Goal: Transaction & Acquisition: Purchase product/service

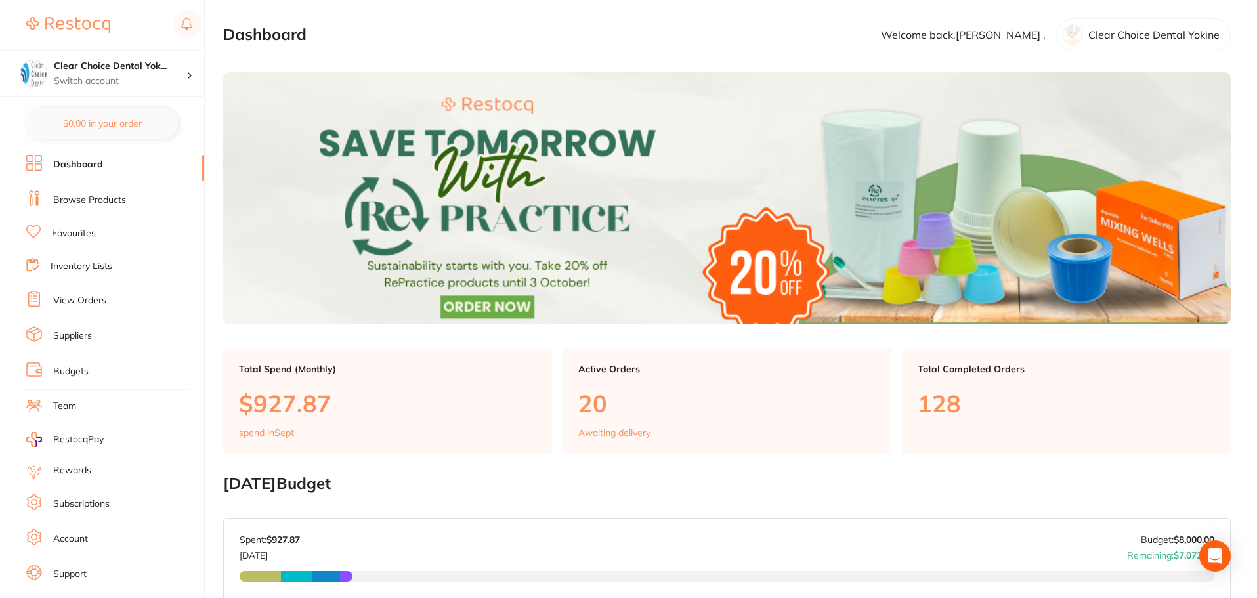
click at [104, 300] on link "View Orders" at bounding box center [79, 300] width 53 height 13
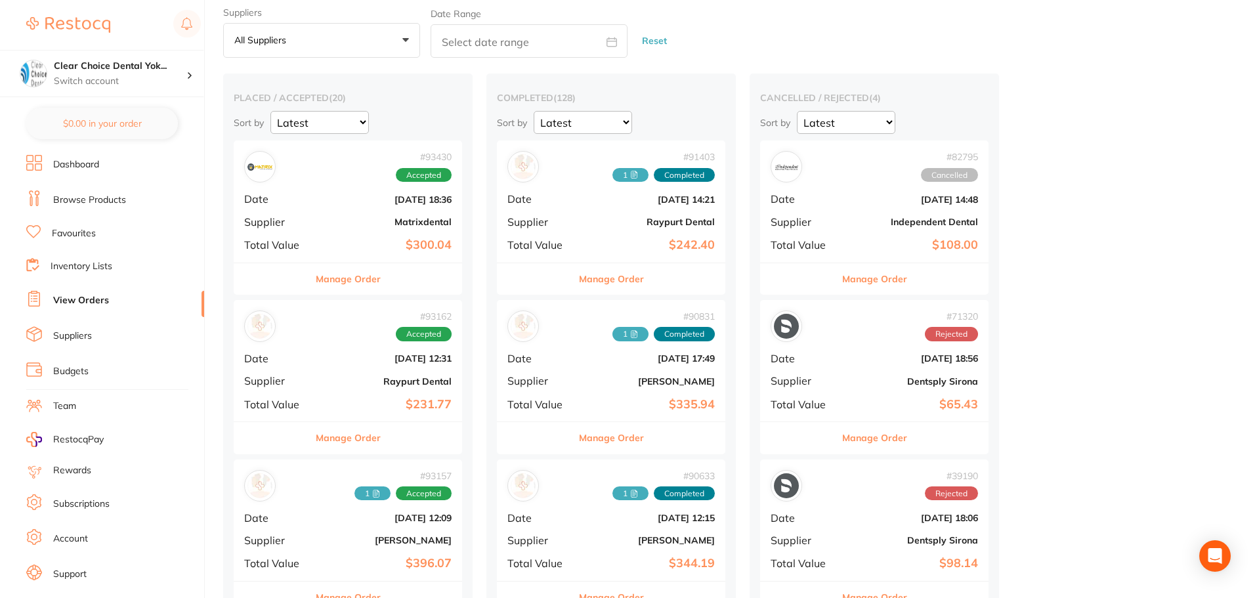
scroll to position [66, 0]
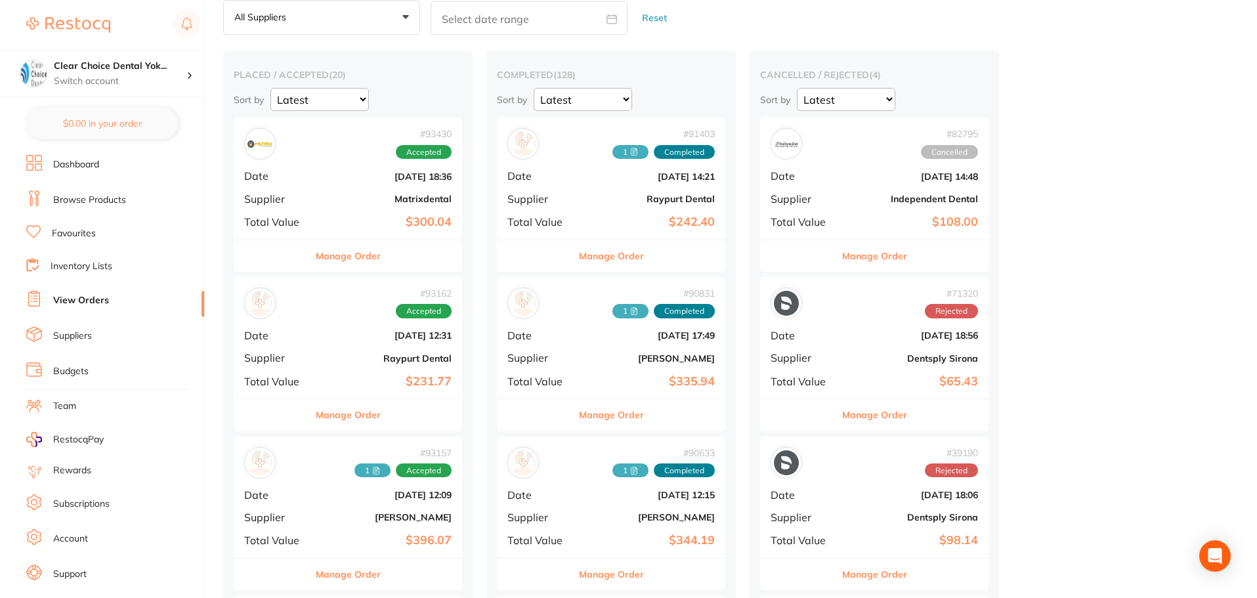
click at [348, 347] on div "# 93162 Accepted Date [DATE] 12:31 Supplier Raypurt Dental Total Value $231.77" at bounding box center [348, 337] width 228 height 121
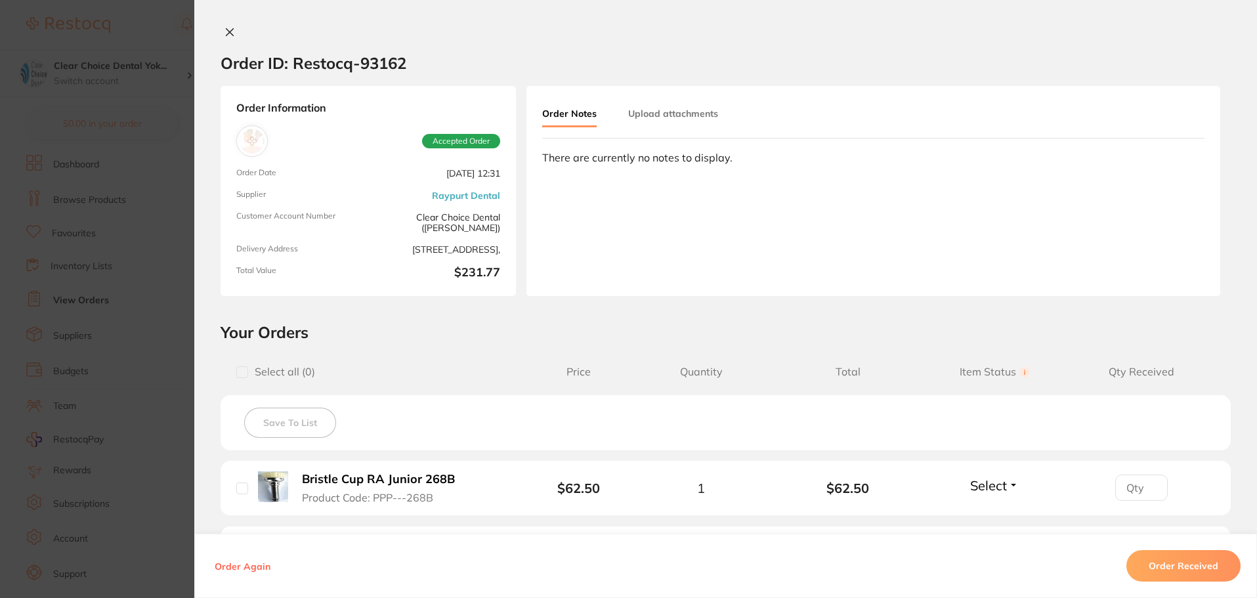
click at [226, 33] on icon at bounding box center [229, 32] width 10 height 10
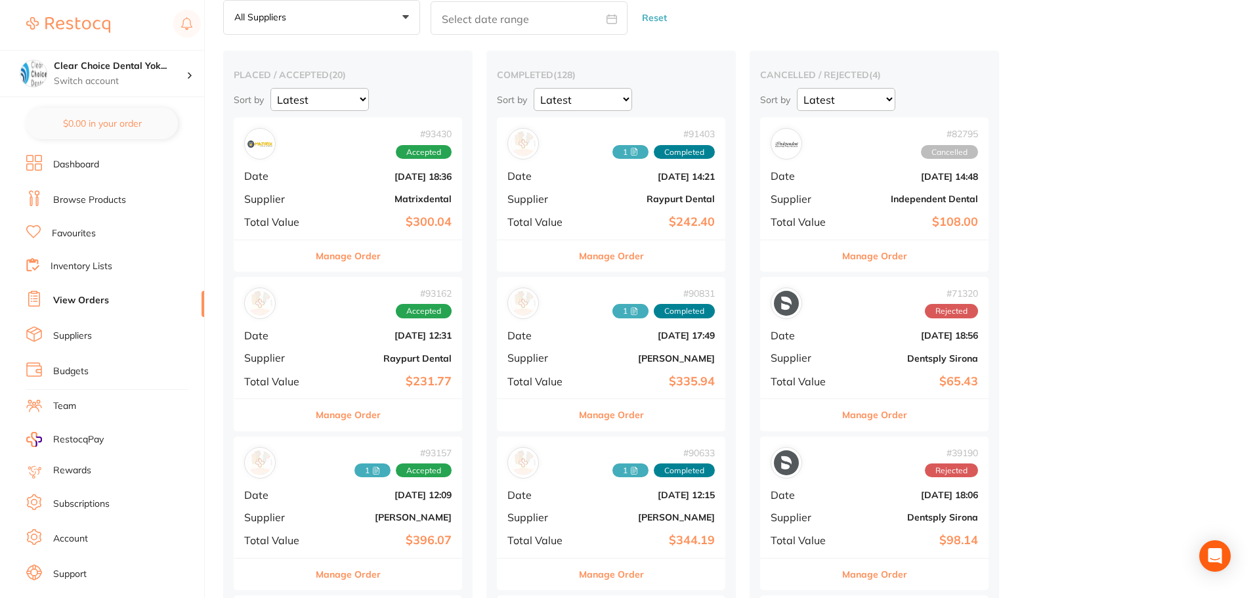
click at [598, 200] on b "Raypurt Dental" at bounding box center [648, 199] width 131 height 10
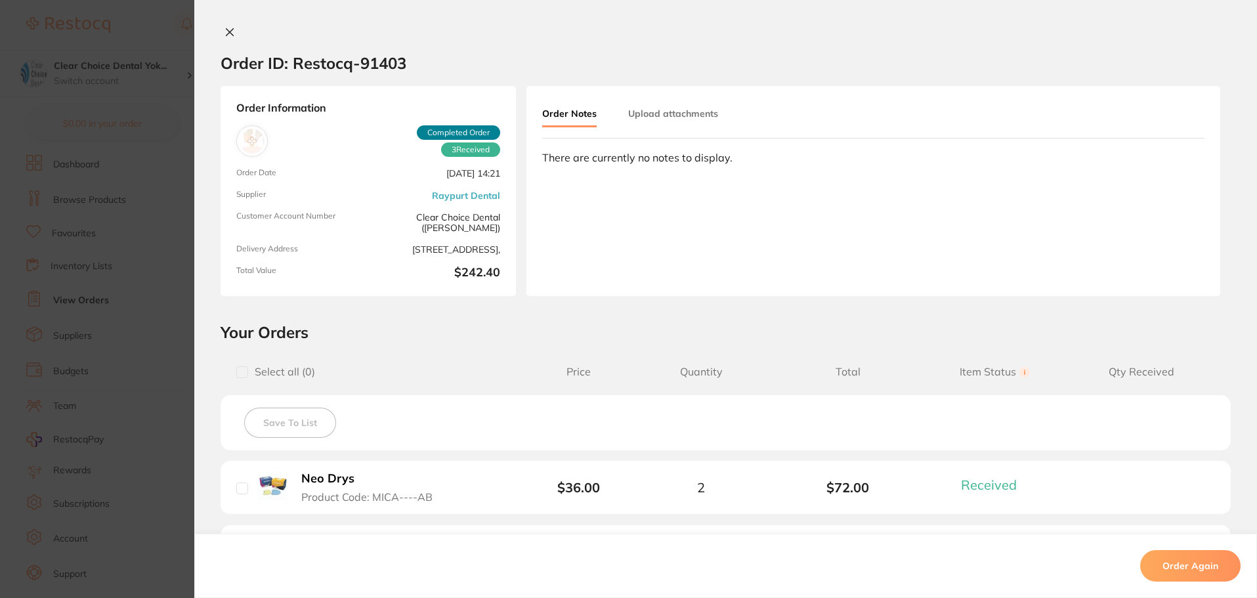
click at [229, 36] on icon at bounding box center [229, 32] width 10 height 10
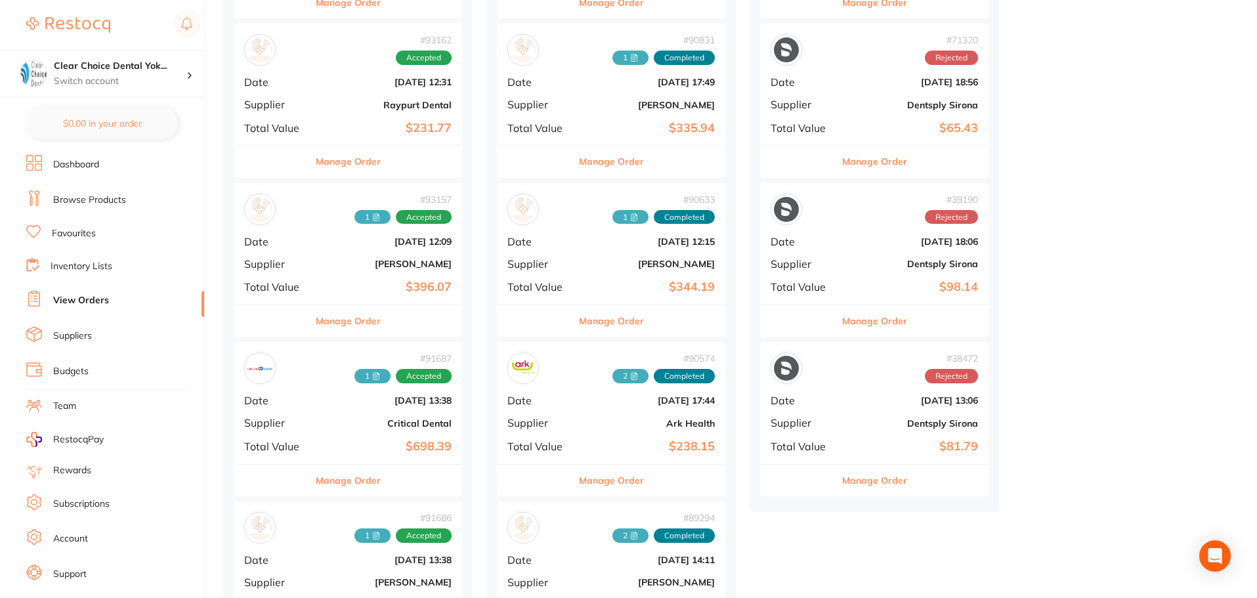
scroll to position [394, 0]
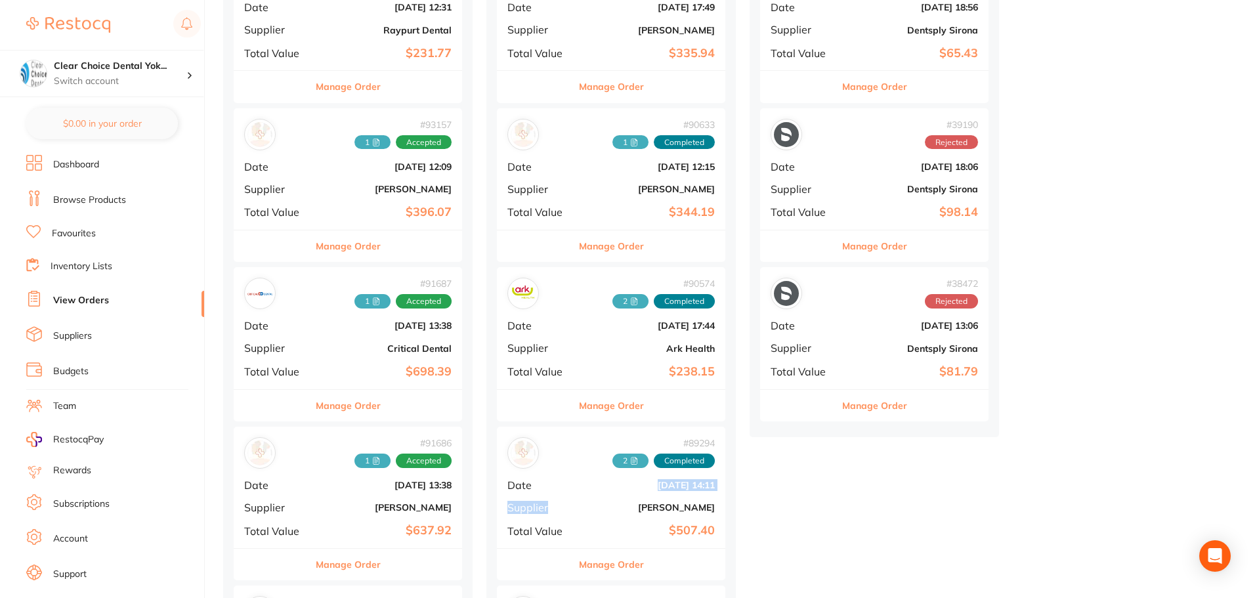
click at [564, 495] on div "# 89294 2 Completed Date [DATE] 14:11 Supplier [PERSON_NAME] Total Value $507.40" at bounding box center [611, 487] width 228 height 121
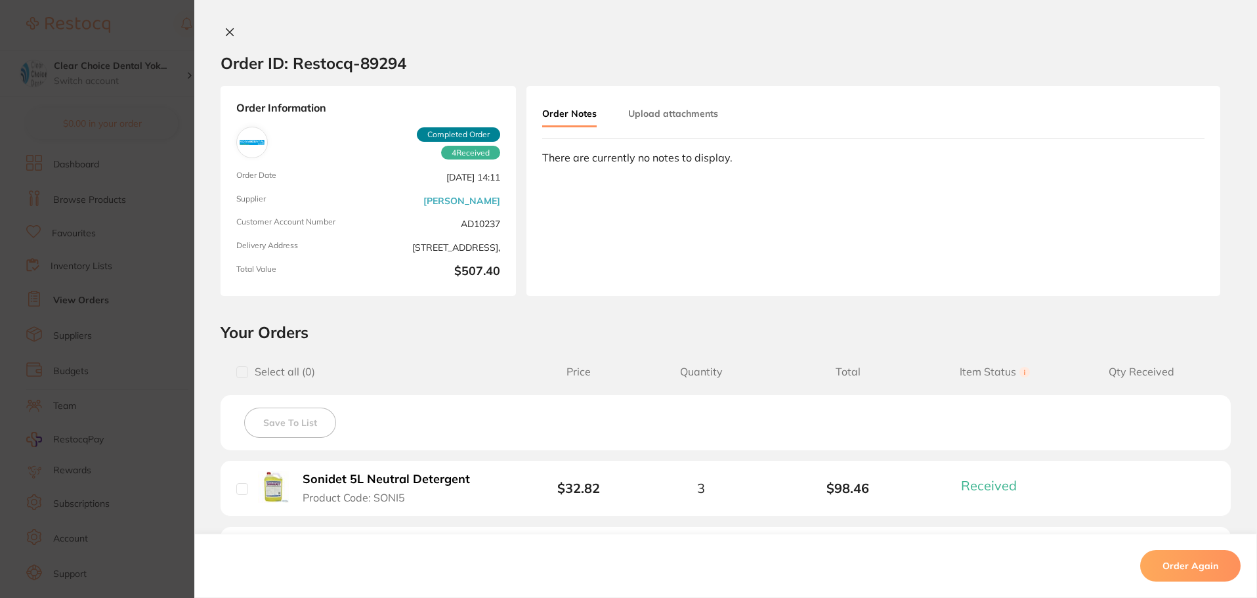
click at [227, 33] on icon at bounding box center [229, 32] width 7 height 7
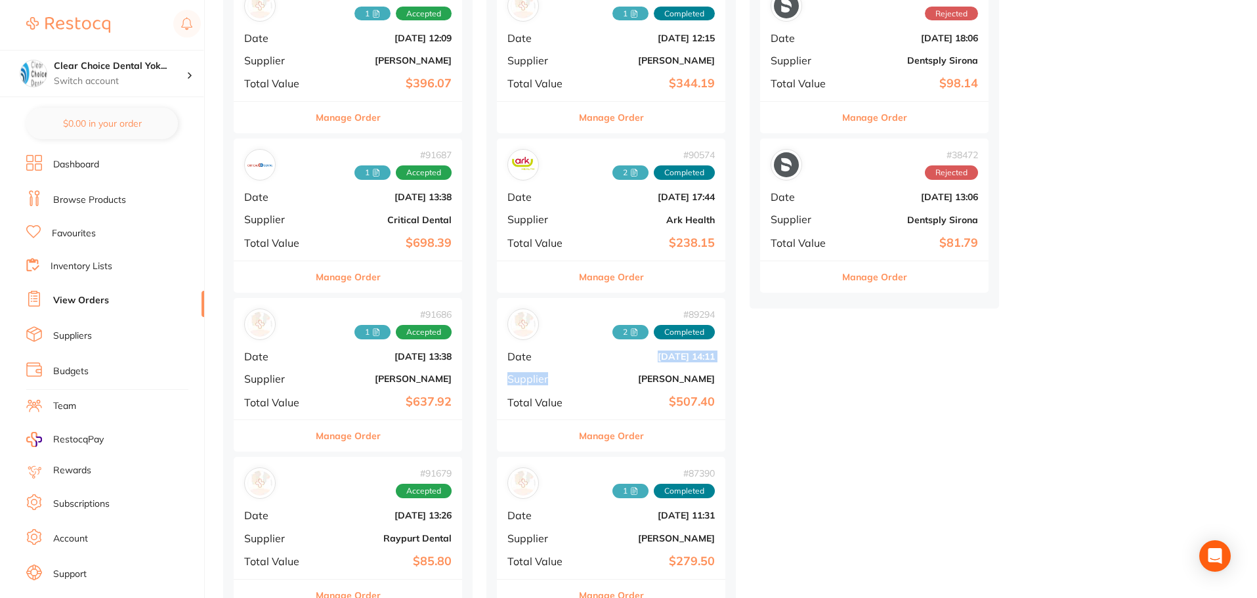
scroll to position [525, 0]
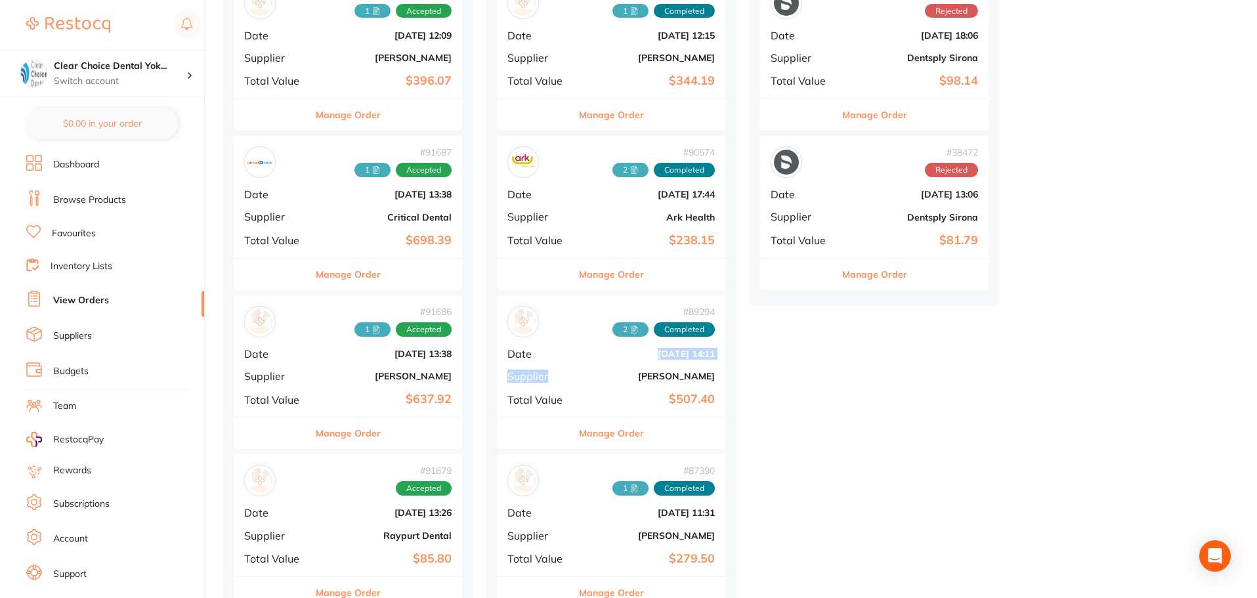
click at [595, 347] on div "# 89294 2 Completed Date [DATE] 14:11 Supplier [PERSON_NAME] Total Value $507.40" at bounding box center [611, 355] width 228 height 121
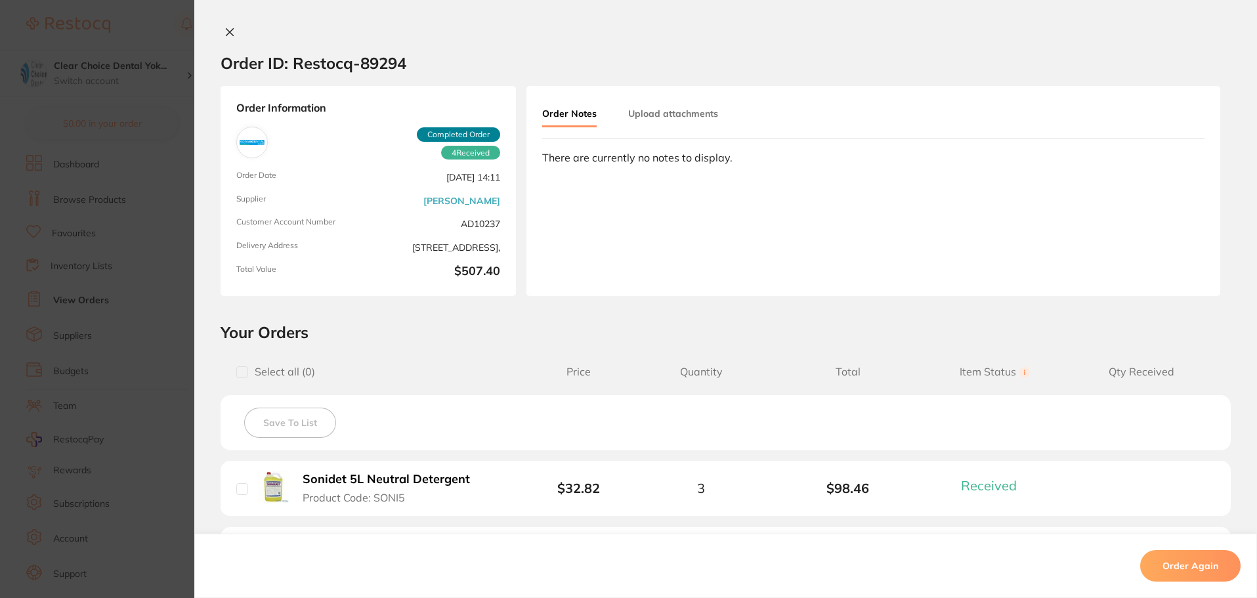
click at [226, 27] on icon at bounding box center [229, 32] width 10 height 10
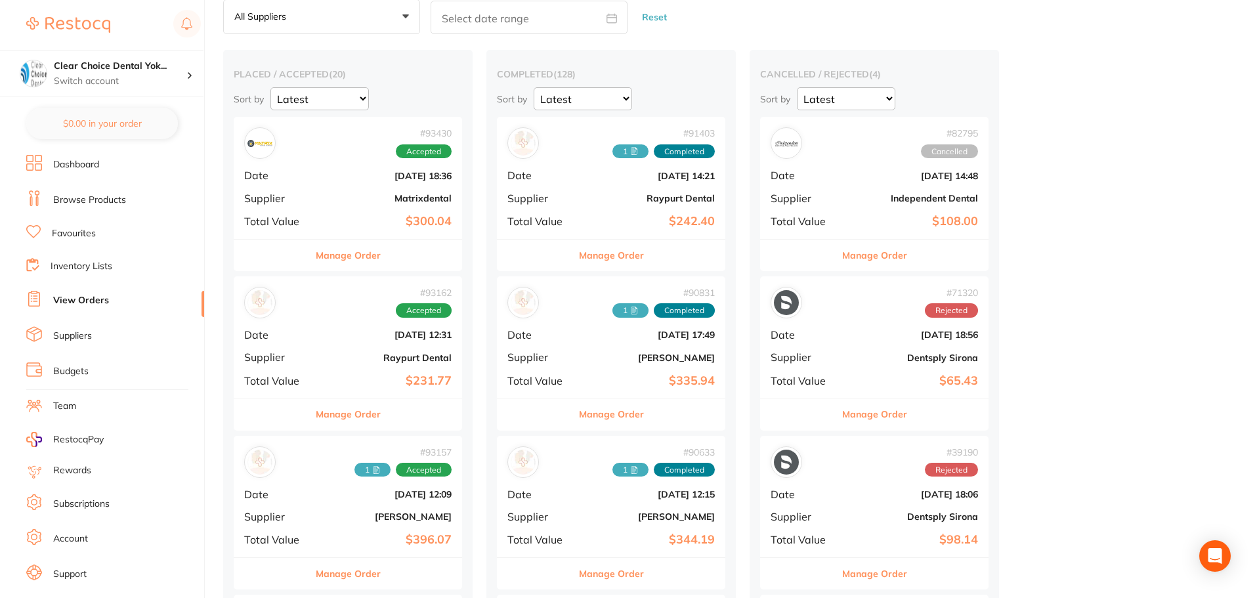
scroll to position [66, 0]
click at [846, 329] on div "# 71320 Rejected Date [DATE] 18:56 Supplier Dentsply Sirona Total Value $65.43" at bounding box center [874, 337] width 228 height 121
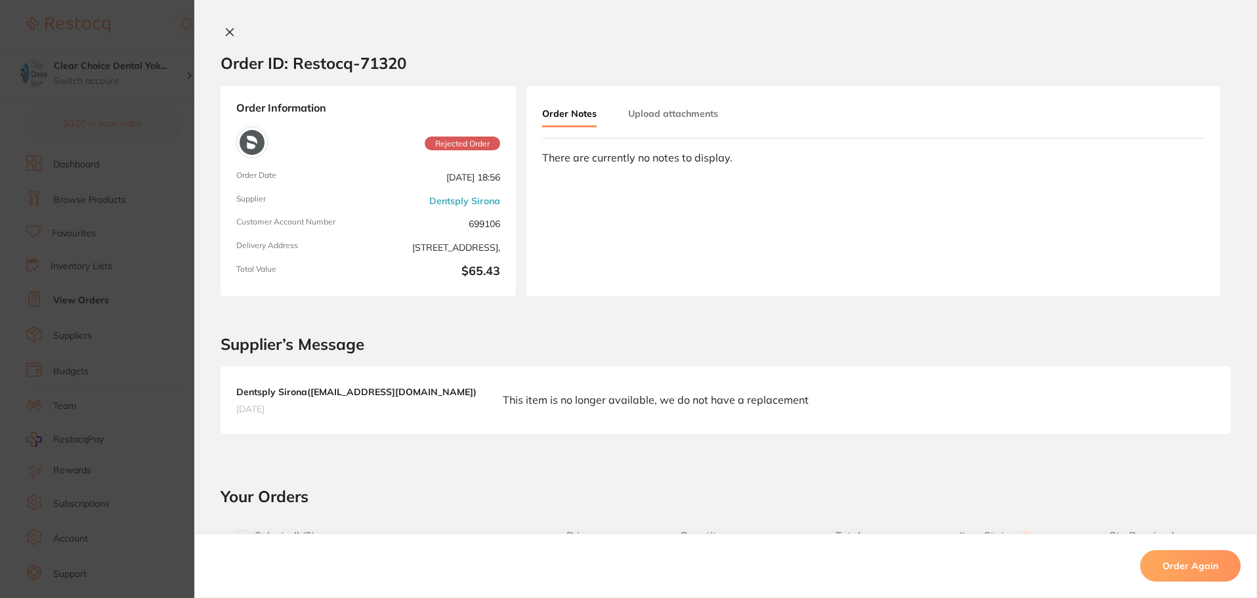
click at [224, 32] on icon at bounding box center [229, 32] width 10 height 10
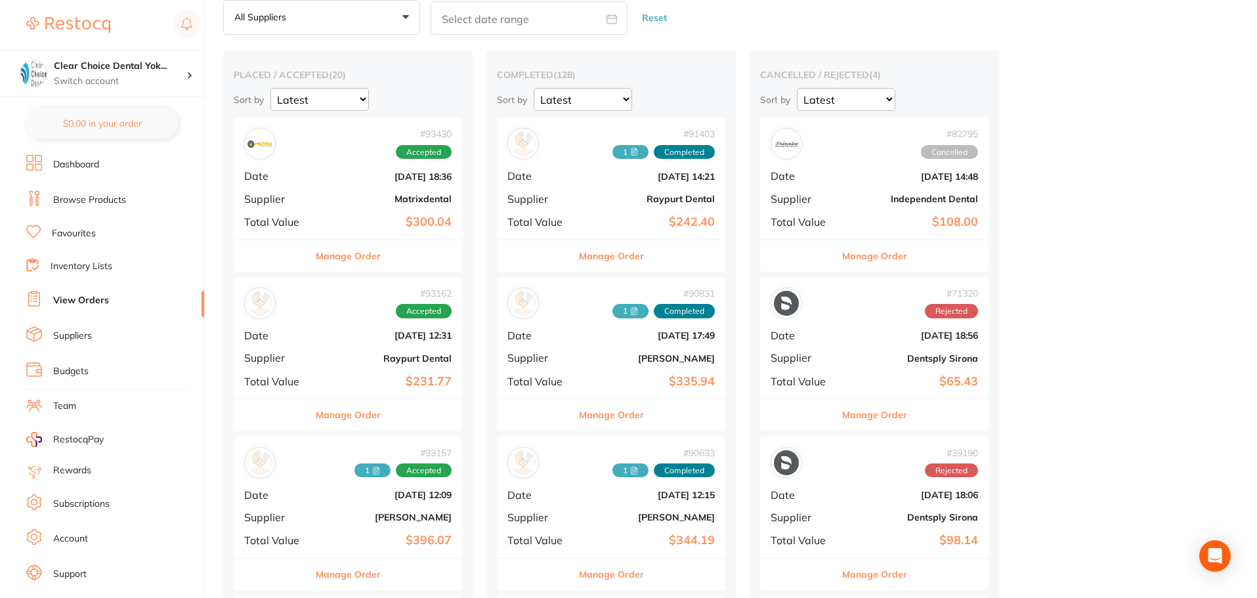
click at [877, 335] on b "[DATE] 18:56" at bounding box center [911, 335] width 131 height 10
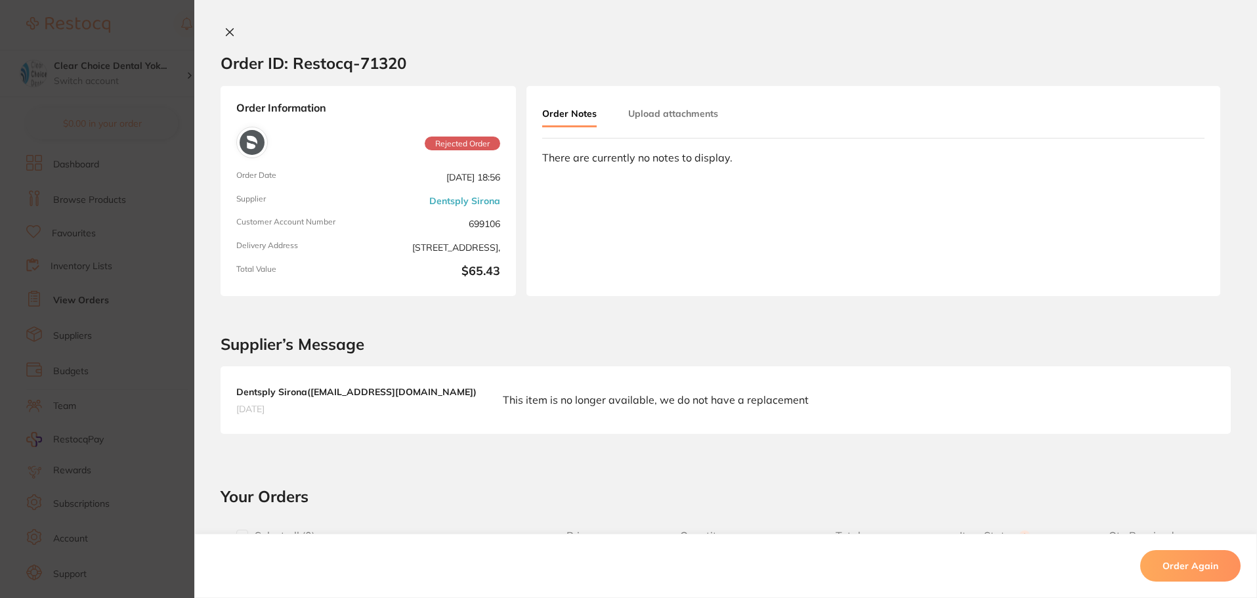
click at [225, 28] on icon at bounding box center [229, 32] width 10 height 10
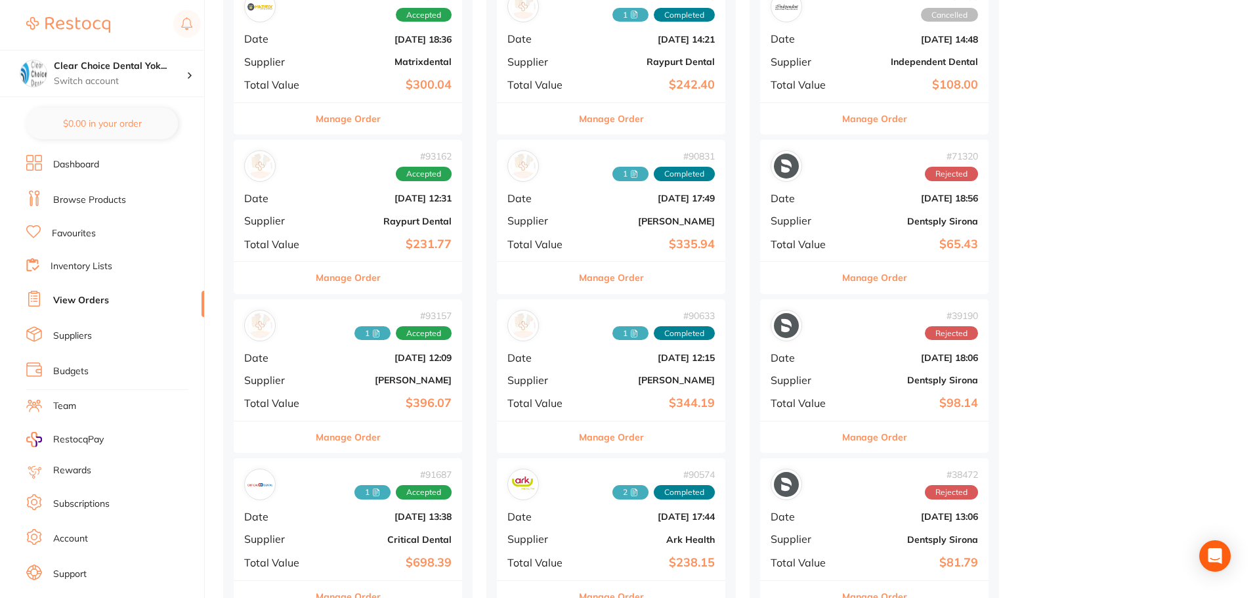
scroll to position [394, 0]
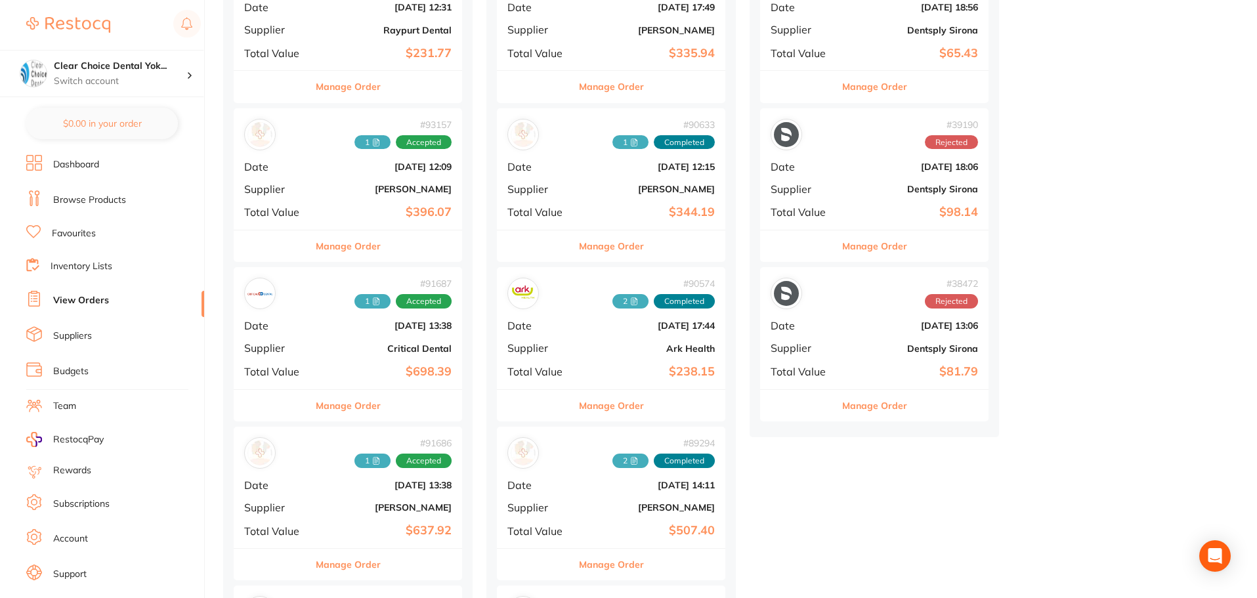
click at [865, 339] on div "# 38472 Rejected Date [DATE] 13:06 Supplier Dentsply Sirona Total Value $81.79" at bounding box center [874, 327] width 228 height 121
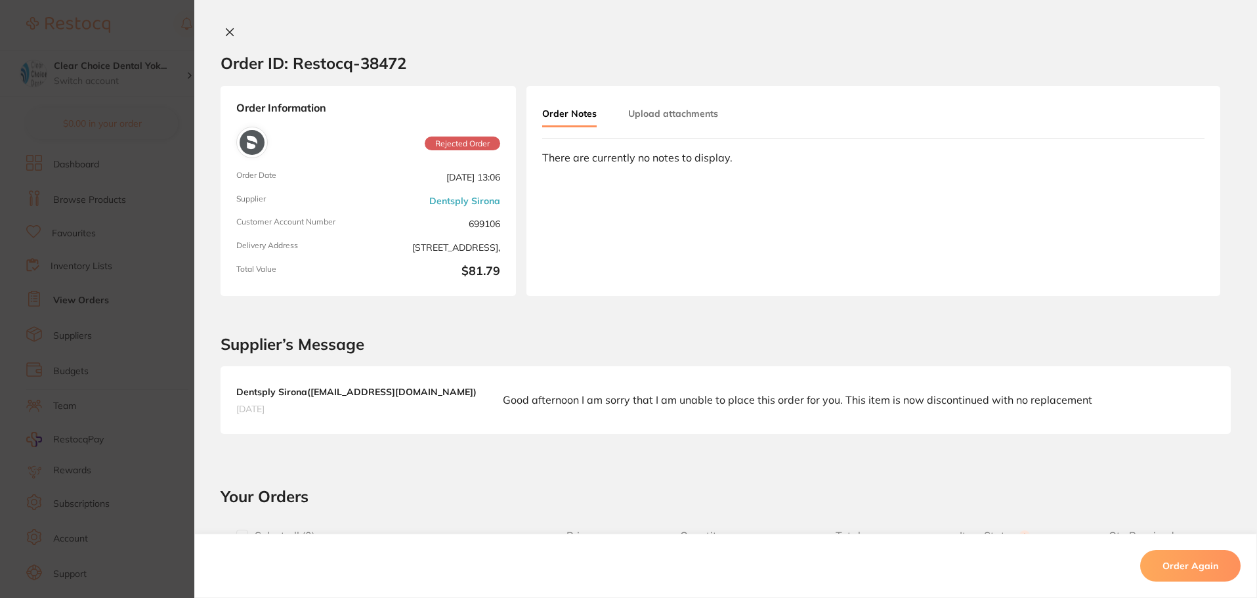
click at [229, 33] on icon at bounding box center [229, 32] width 10 height 10
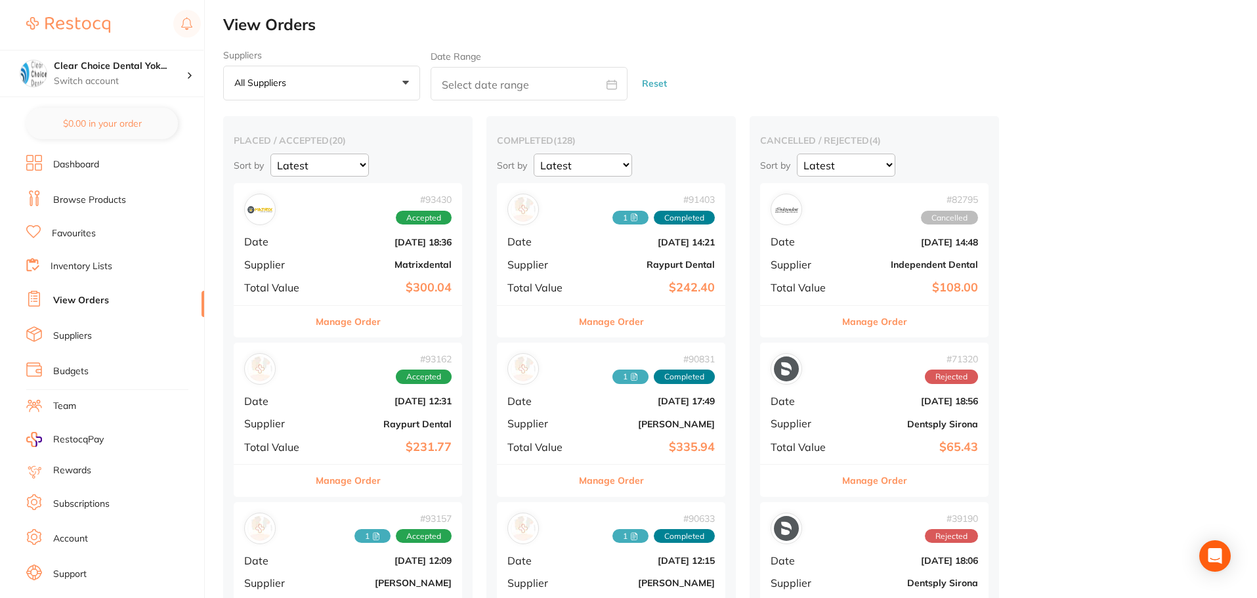
click at [98, 199] on link "Browse Products" at bounding box center [89, 200] width 73 height 13
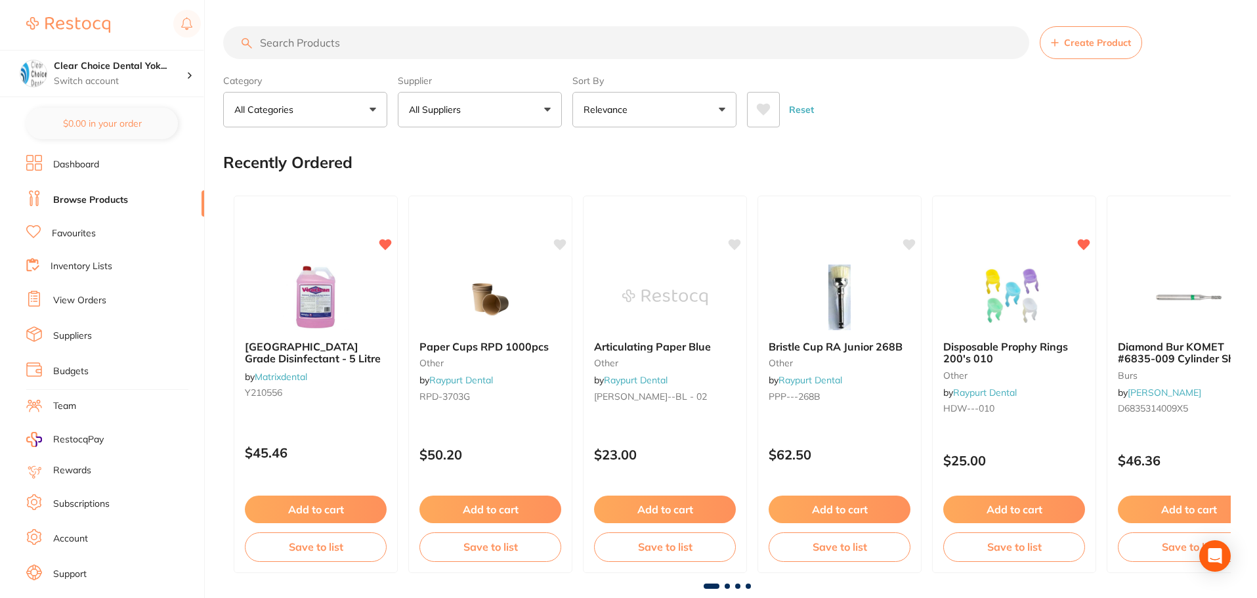
click at [276, 43] on input "search" at bounding box center [626, 42] width 806 height 33
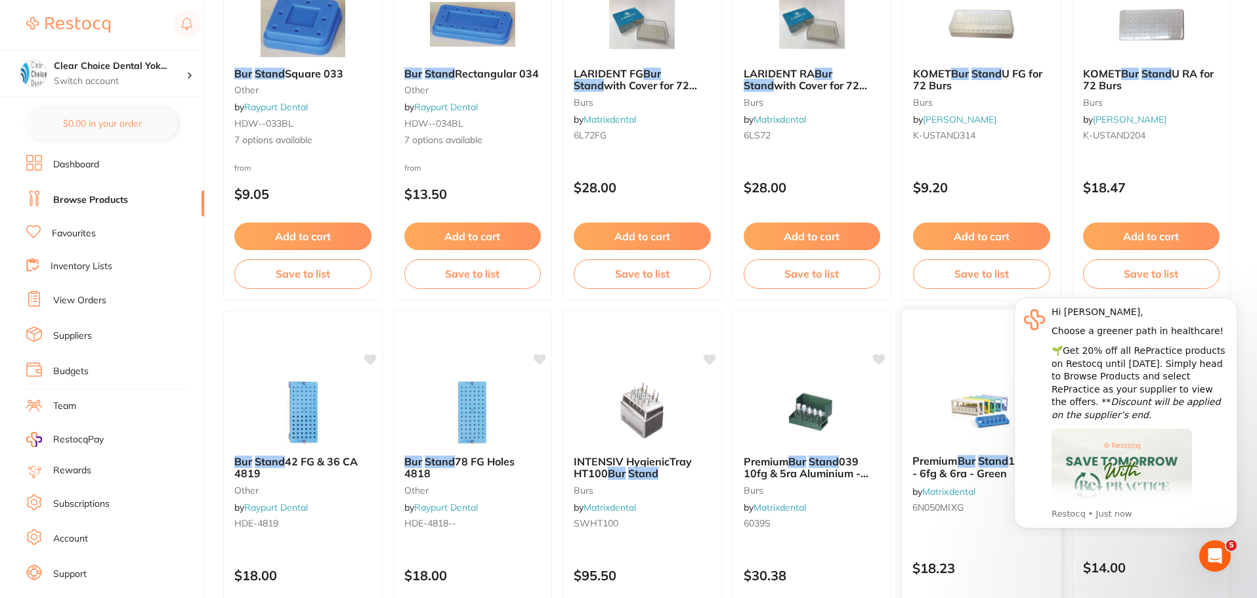
type input "bur stand"
click at [932, 414] on div at bounding box center [981, 411] width 159 height 66
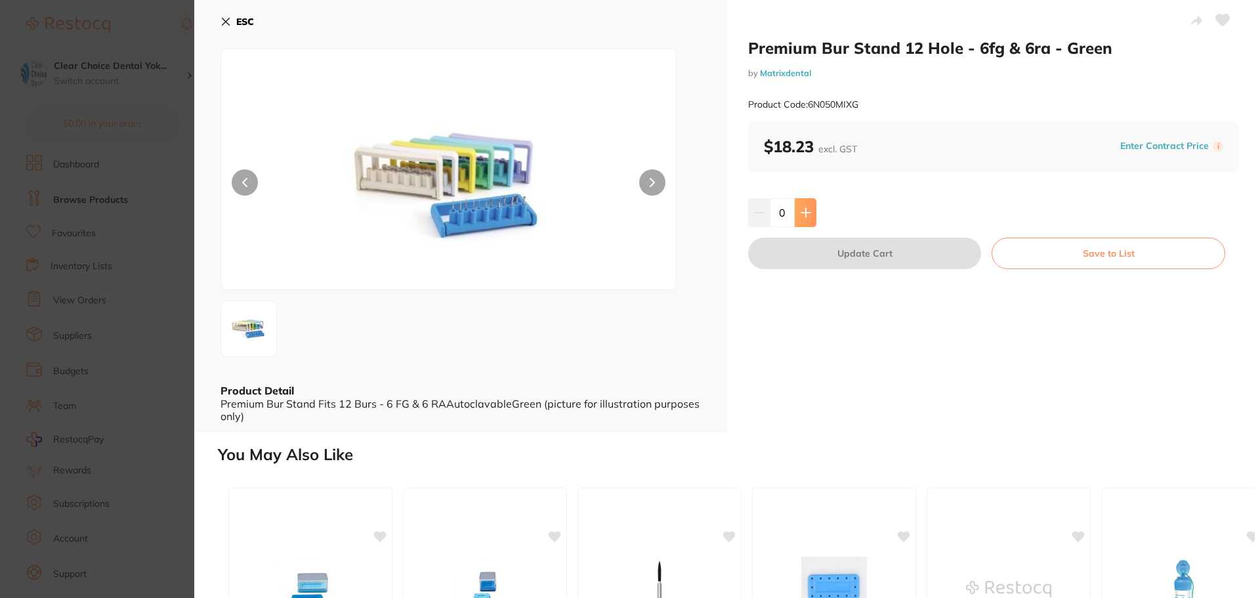
click at [804, 219] on button at bounding box center [806, 212] width 22 height 29
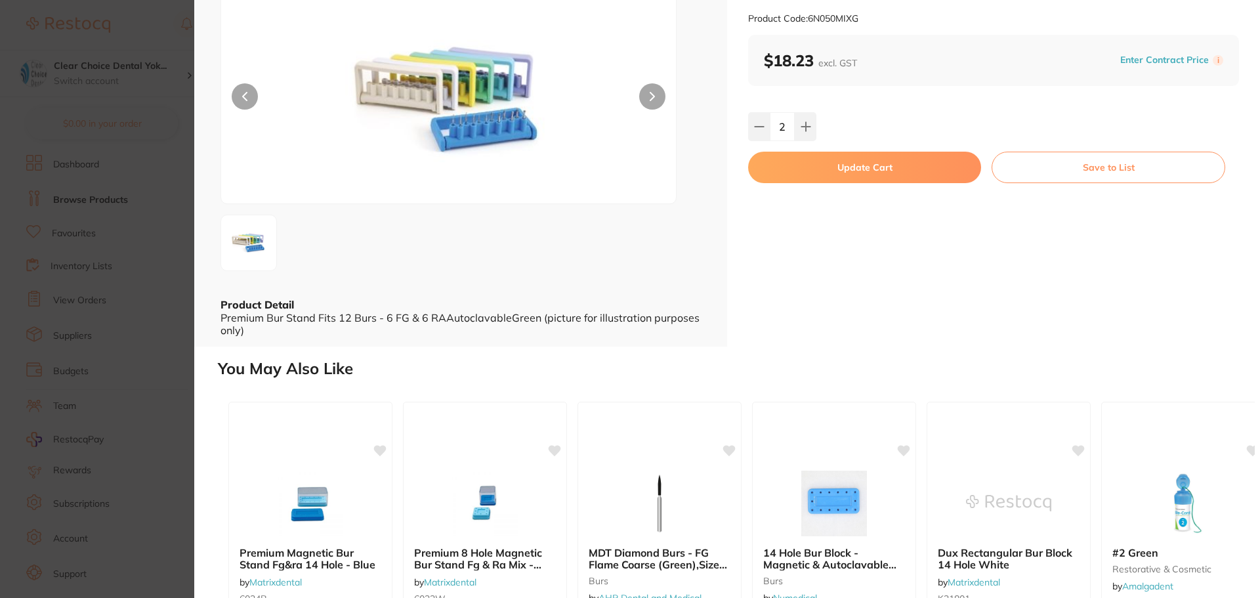
scroll to position [20, 0]
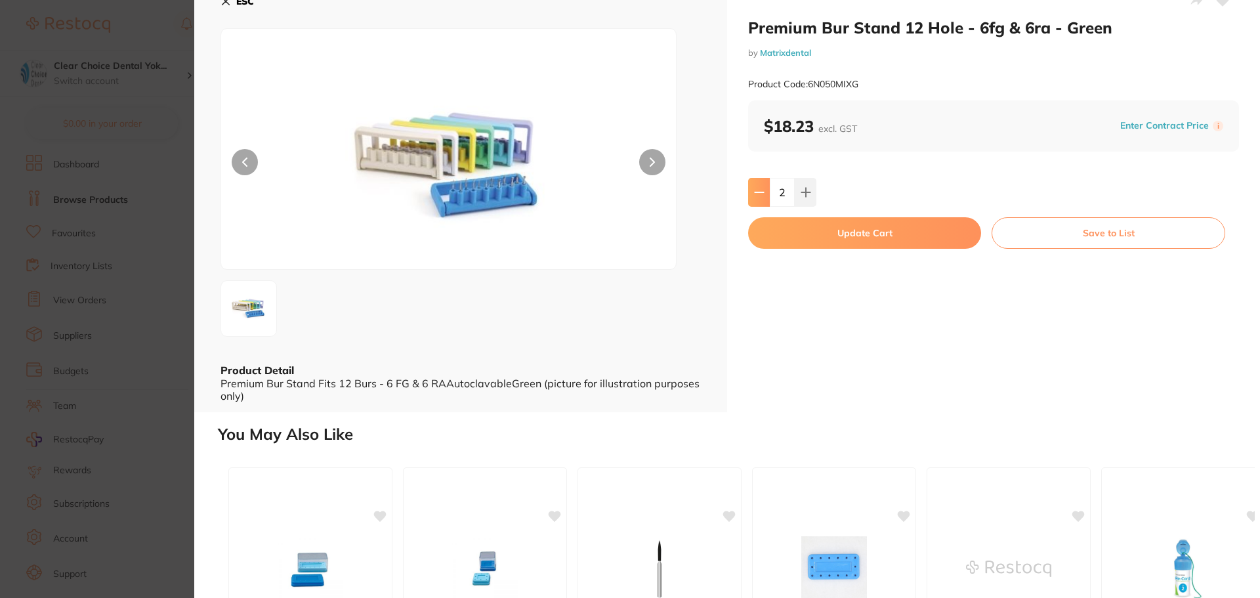
click at [755, 198] on button at bounding box center [759, 192] width 22 height 29
click at [755, 197] on icon at bounding box center [759, 192] width 10 height 10
type input "0"
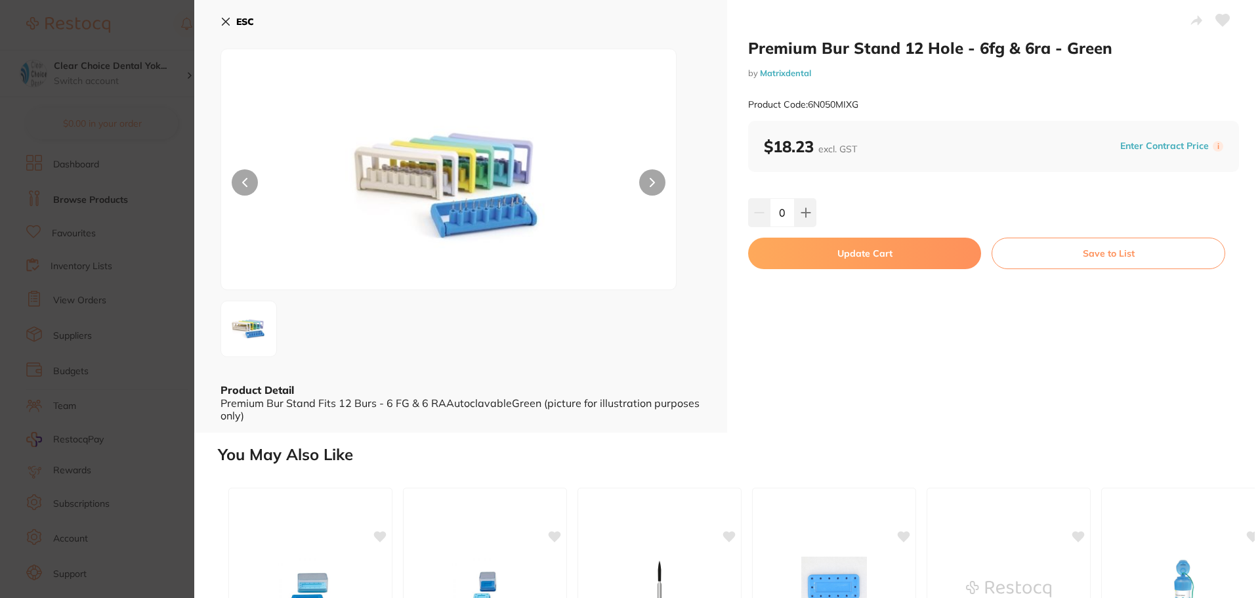
click at [228, 23] on icon at bounding box center [225, 21] width 7 height 7
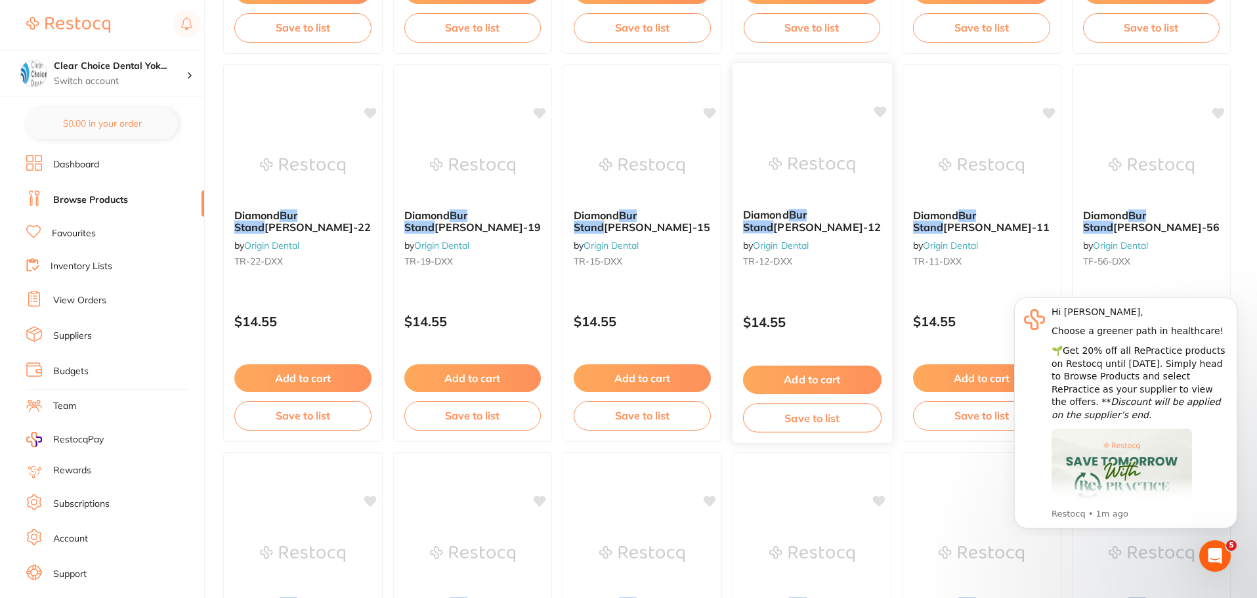
scroll to position [2610, 0]
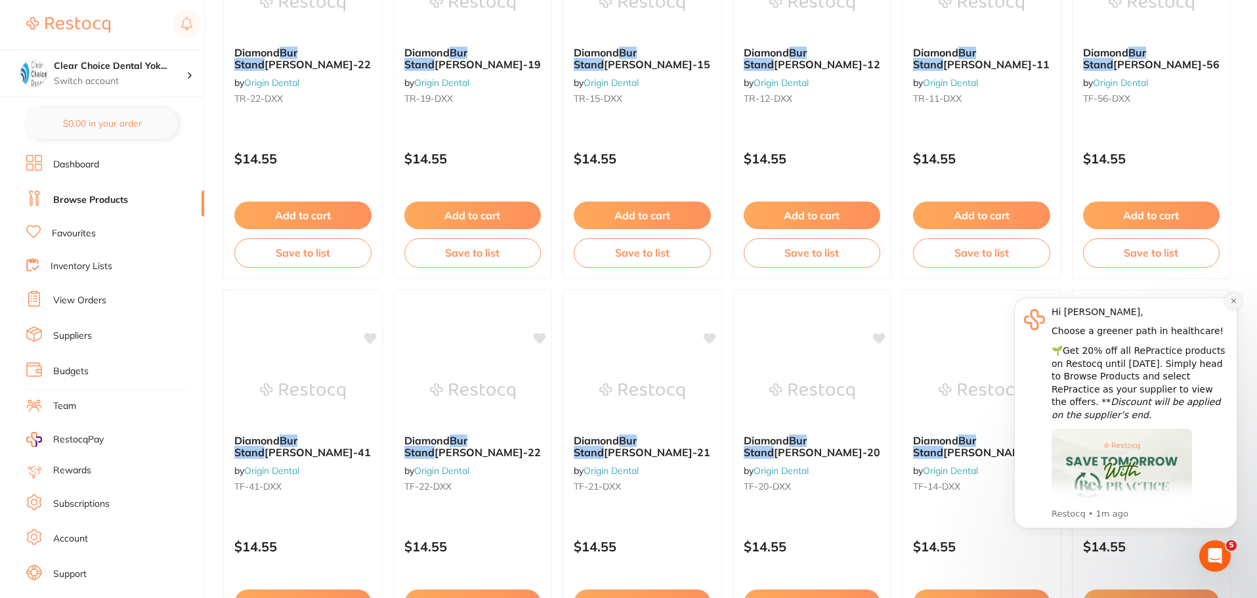
click at [1233, 301] on icon "Dismiss notification" at bounding box center [1232, 301] width 5 height 5
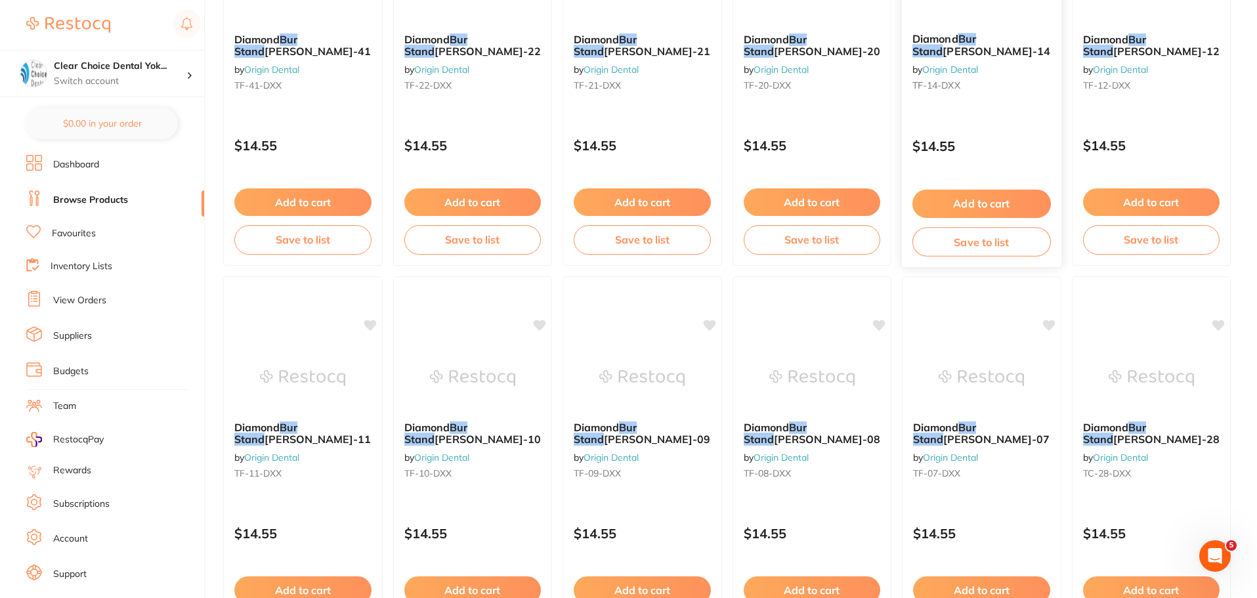
scroll to position [3135, 0]
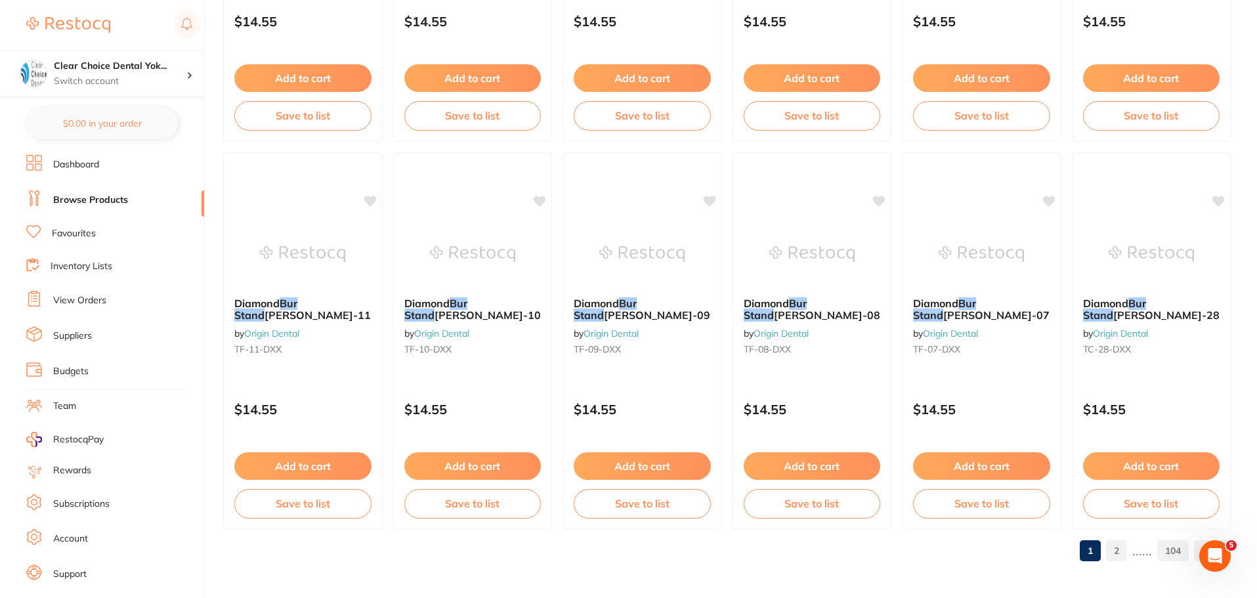
click at [1117, 549] on link "2" at bounding box center [1116, 550] width 21 height 26
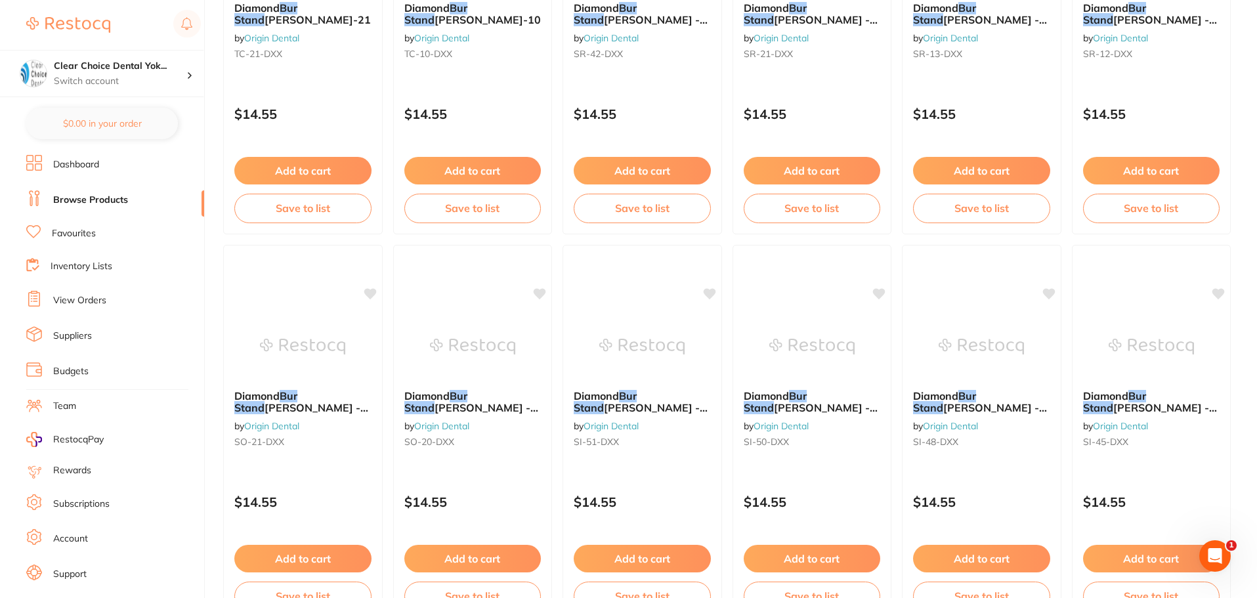
scroll to position [0, 0]
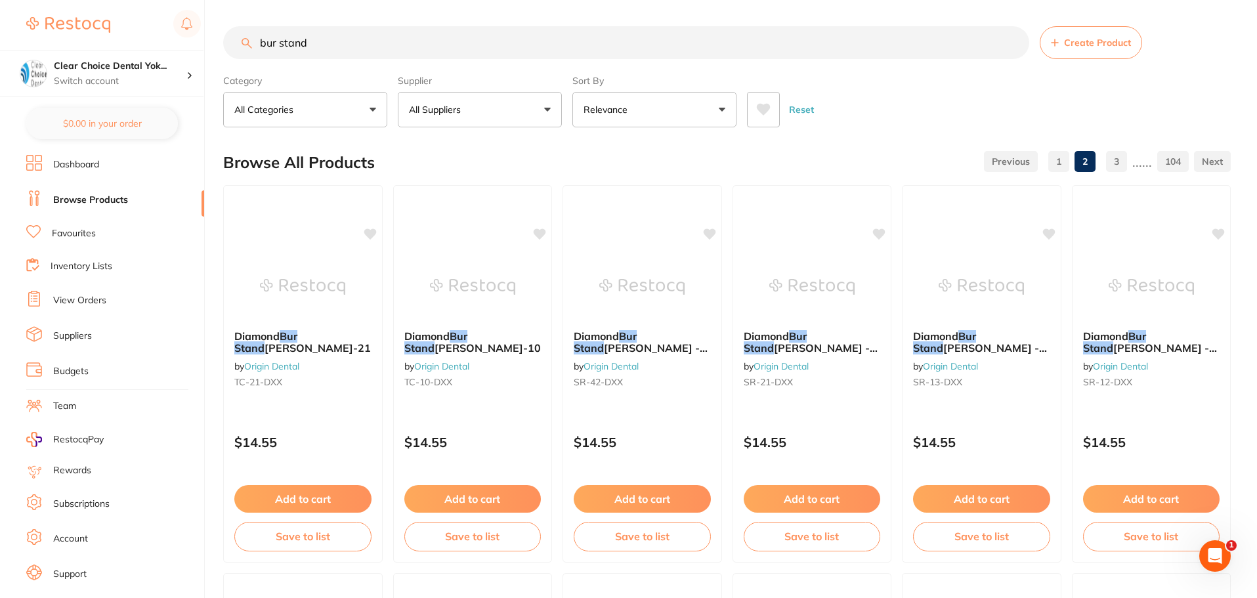
click at [1062, 165] on link "1" at bounding box center [1058, 161] width 21 height 26
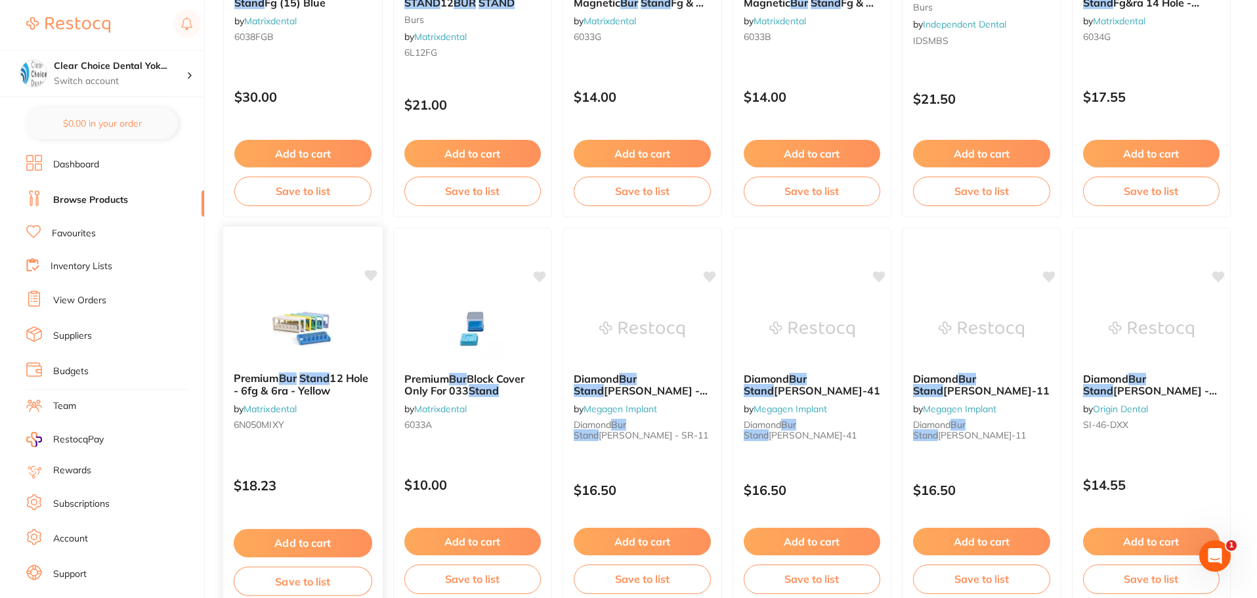
scroll to position [1509, 0]
click at [325, 434] on div "Premium Bur Stand 12 Hole - 6fg & 6ra - Yellow by Matrixdental 6N050MIXY" at bounding box center [302, 403] width 159 height 85
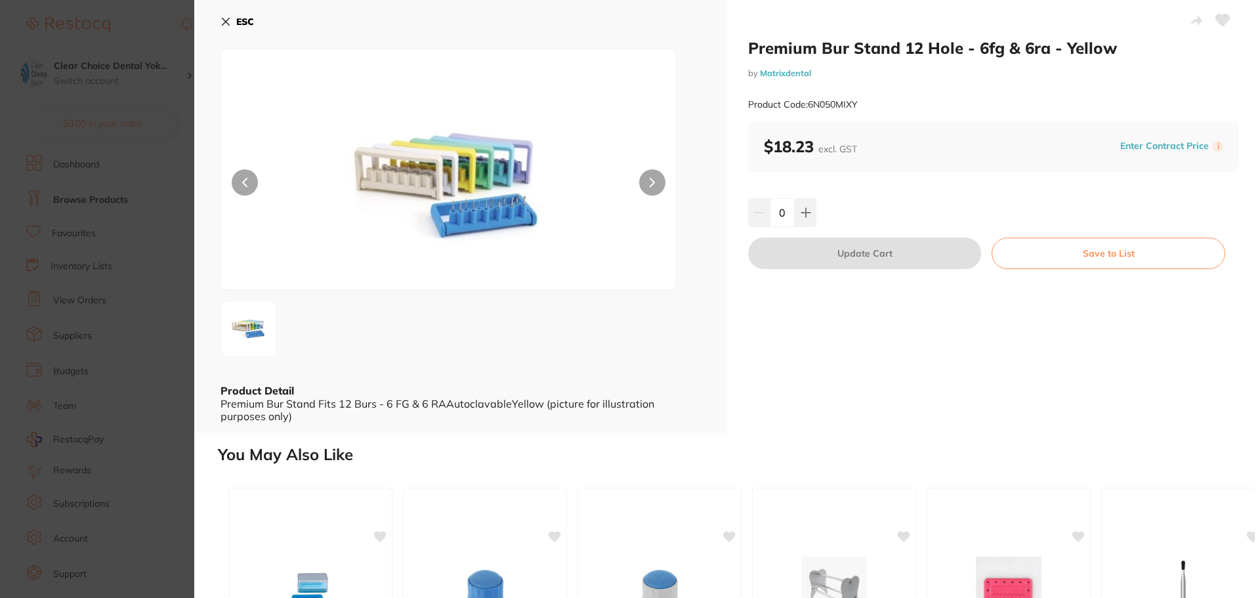
click at [222, 26] on icon at bounding box center [225, 21] width 7 height 7
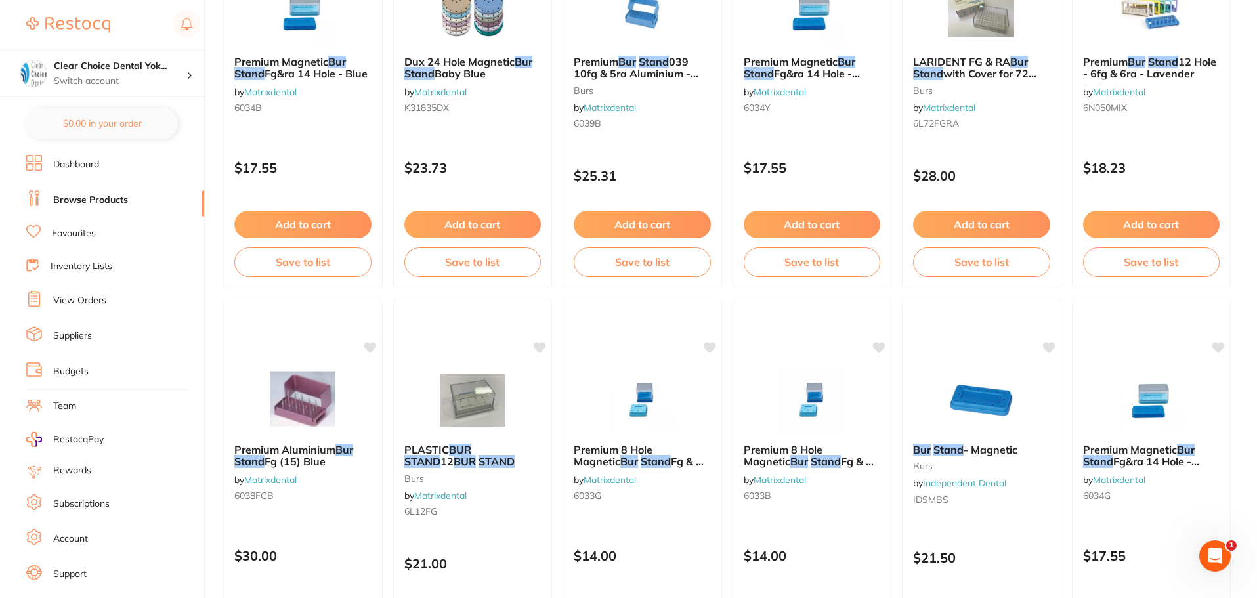
scroll to position [787, 0]
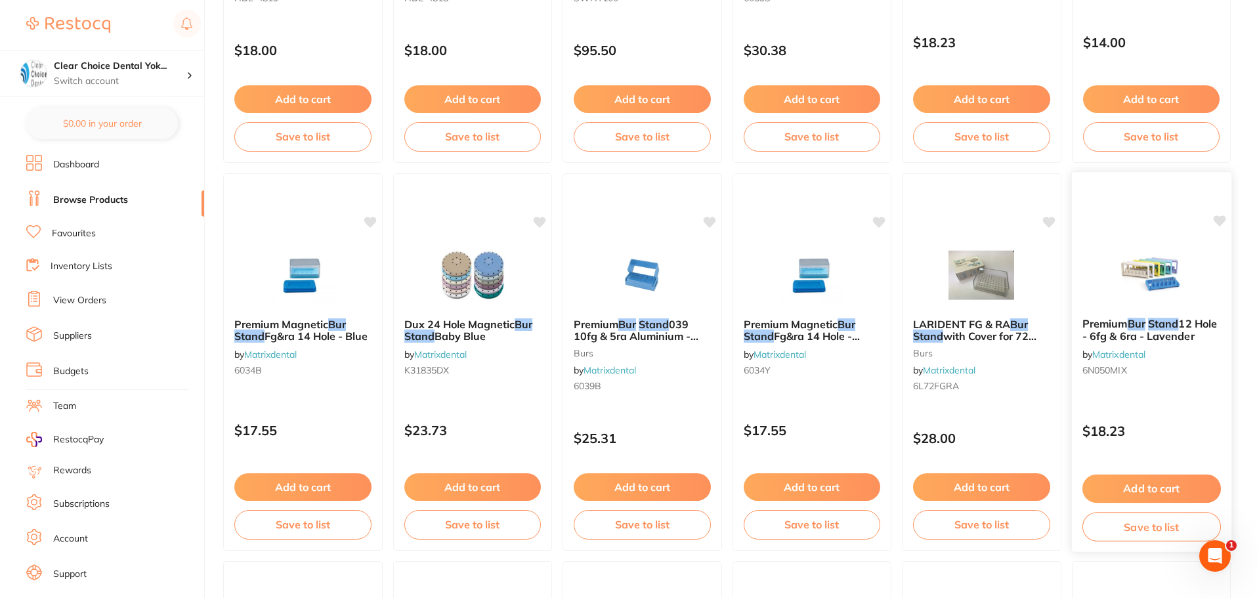
click at [1131, 282] on img at bounding box center [1151, 274] width 86 height 66
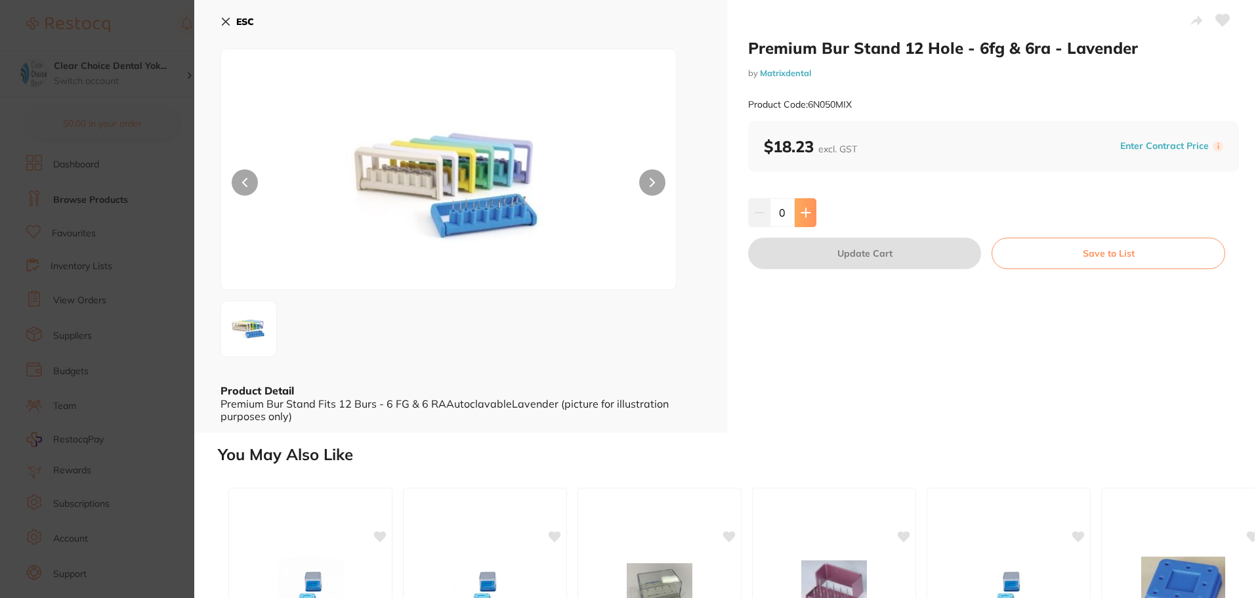
click at [801, 212] on icon at bounding box center [805, 212] width 9 height 9
click at [801, 210] on icon at bounding box center [806, 212] width 10 height 10
click at [801, 208] on icon at bounding box center [806, 212] width 10 height 10
type input "3"
click at [829, 259] on button "Update Cart" at bounding box center [864, 253] width 233 height 31
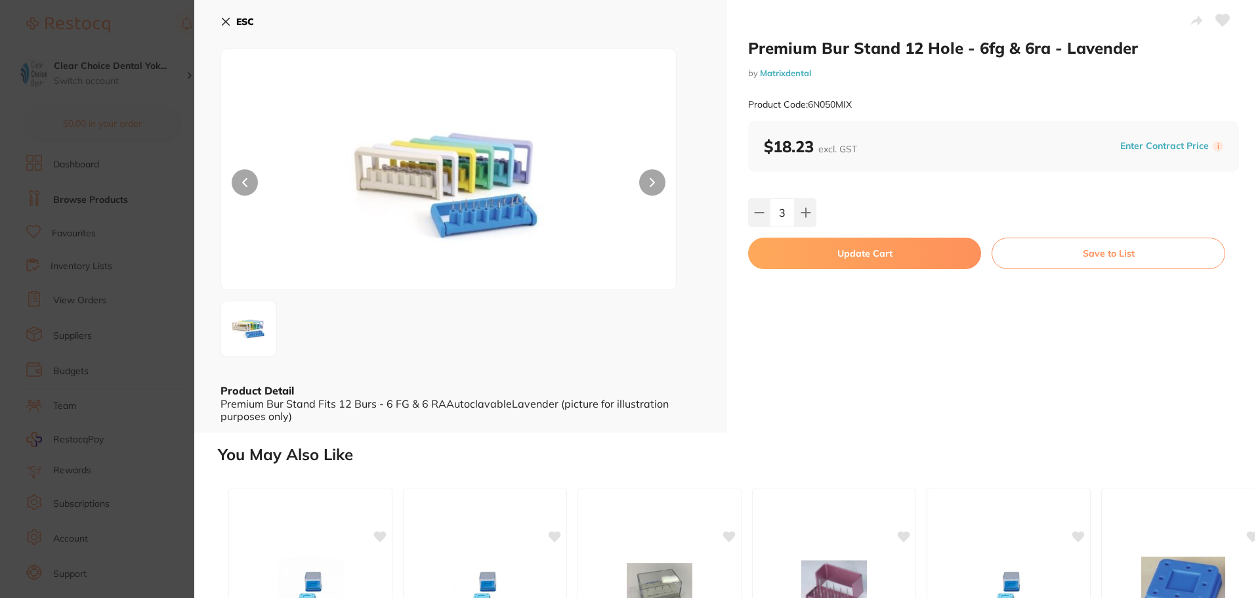
checkbox input "false"
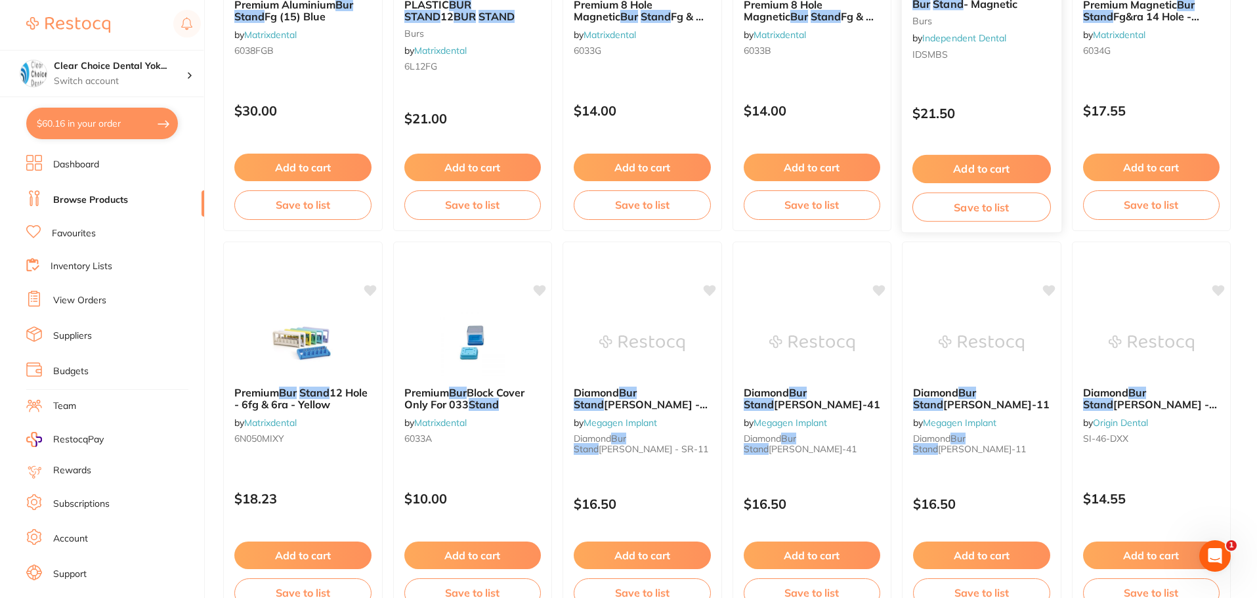
scroll to position [1509, 0]
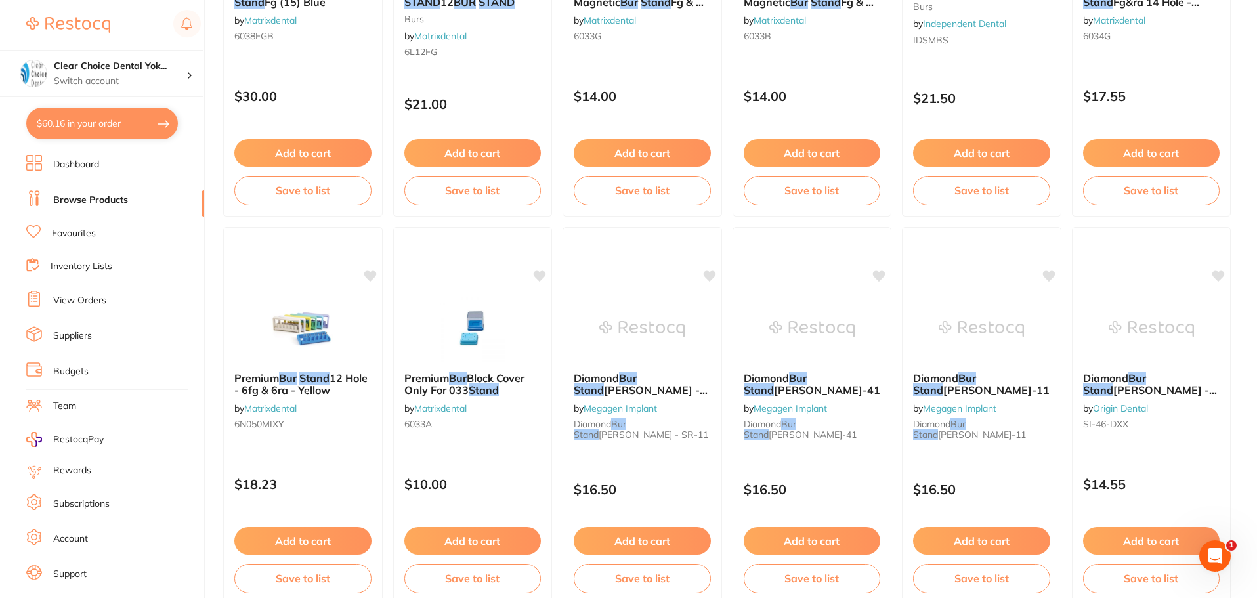
click at [345, 343] on img at bounding box center [302, 329] width 85 height 66
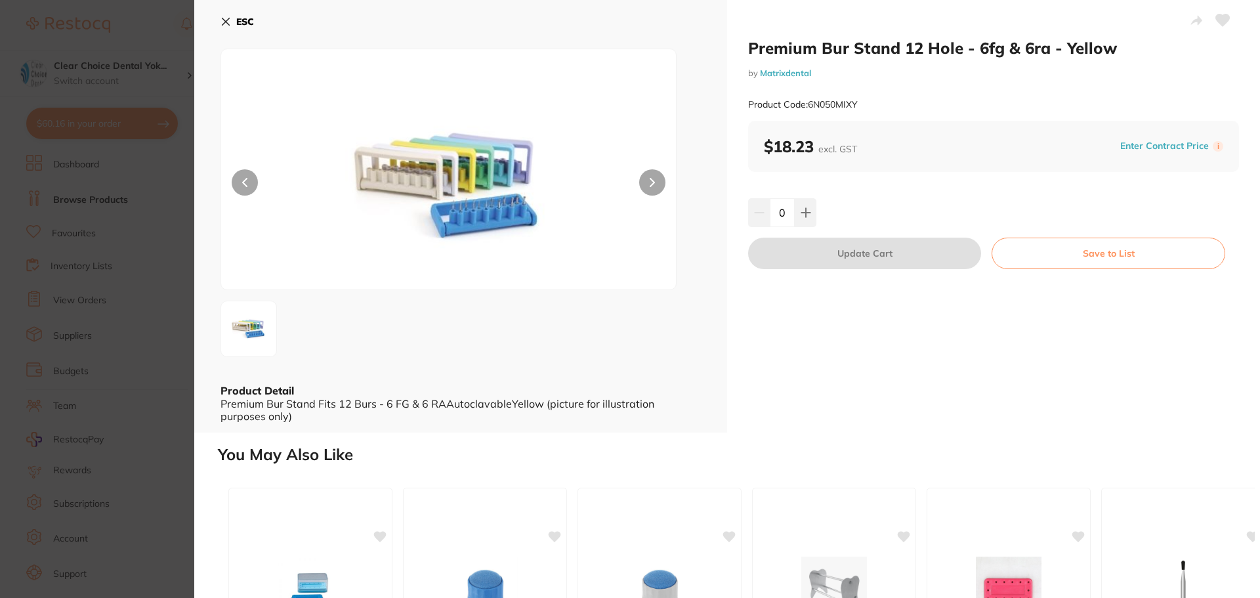
click at [228, 19] on icon at bounding box center [225, 21] width 7 height 7
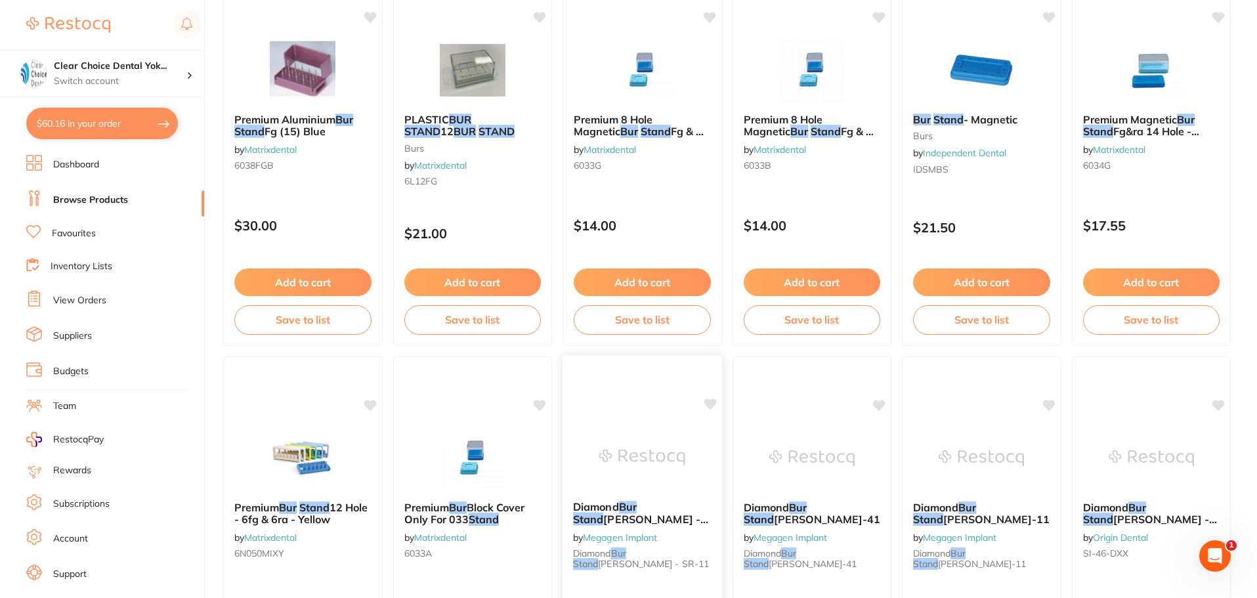
scroll to position [1444, 0]
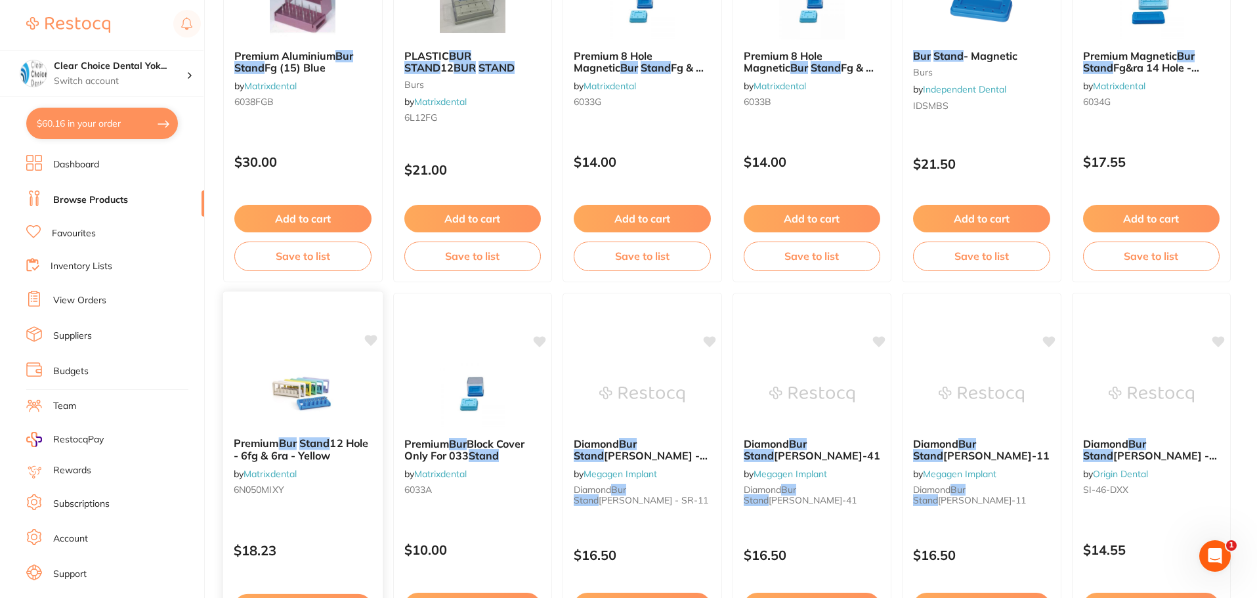
click at [341, 358] on div "Premium Bur Stand 12 Hole - 6fg & 6ra - Yellow by Matrixdental 6N050MIXY $18.23…" at bounding box center [302, 481] width 161 height 381
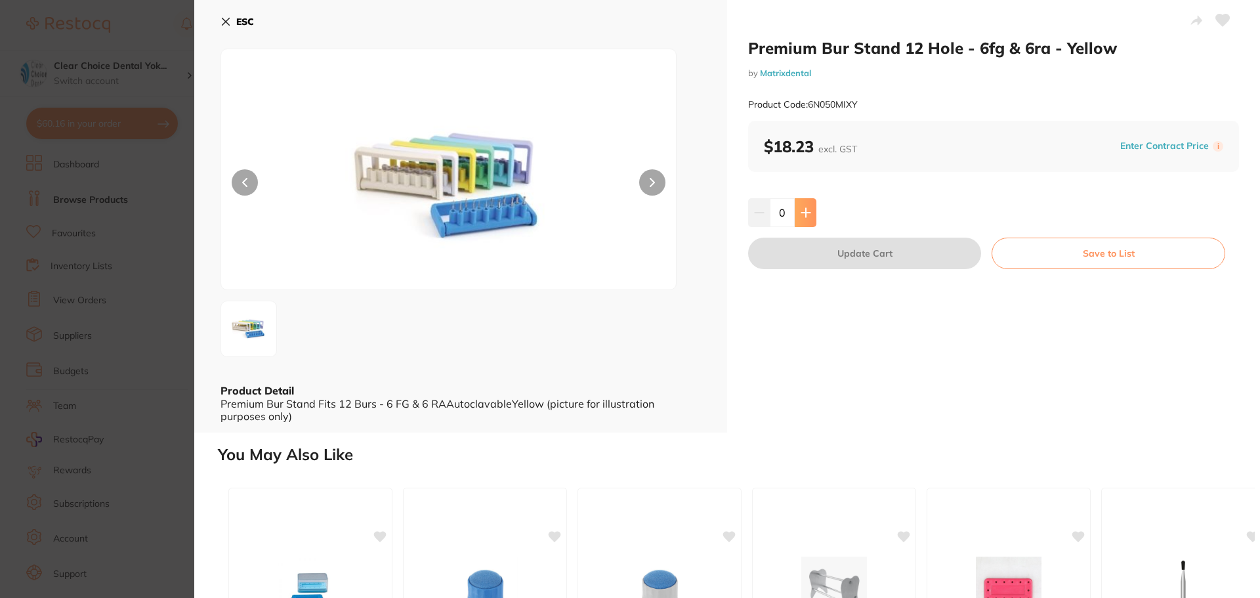
click at [808, 215] on icon at bounding box center [806, 212] width 10 height 10
type input "2"
click at [825, 260] on button "Update Cart" at bounding box center [864, 253] width 233 height 31
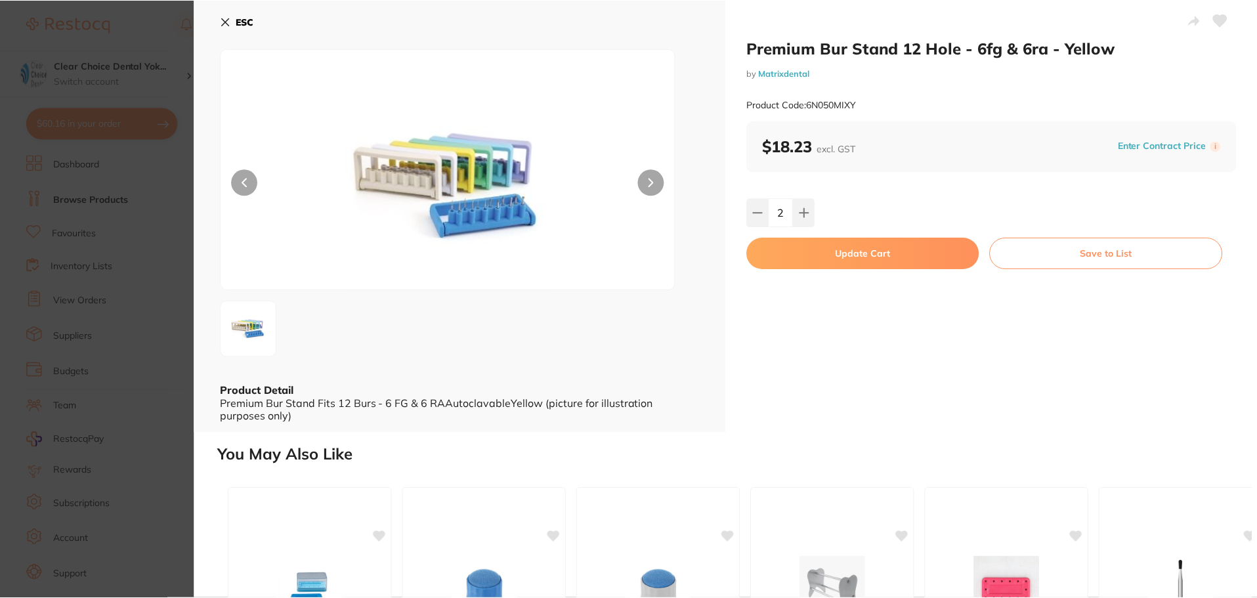
scroll to position [1444, 0]
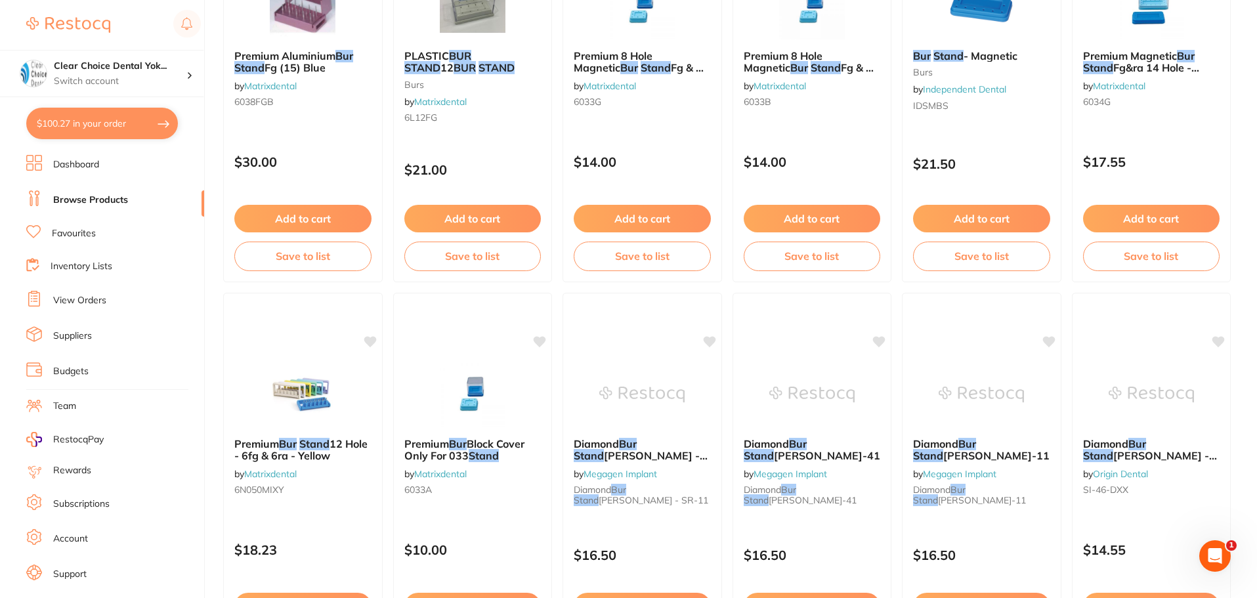
click at [107, 123] on button "$100.27 in your order" at bounding box center [102, 123] width 152 height 31
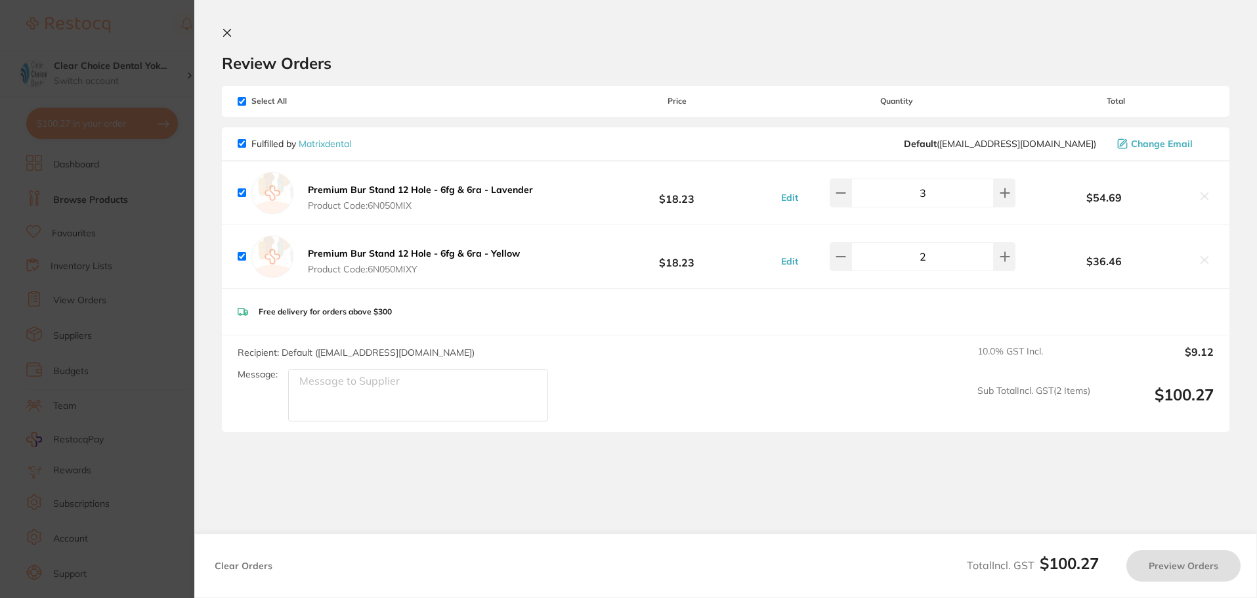
checkbox input "true"
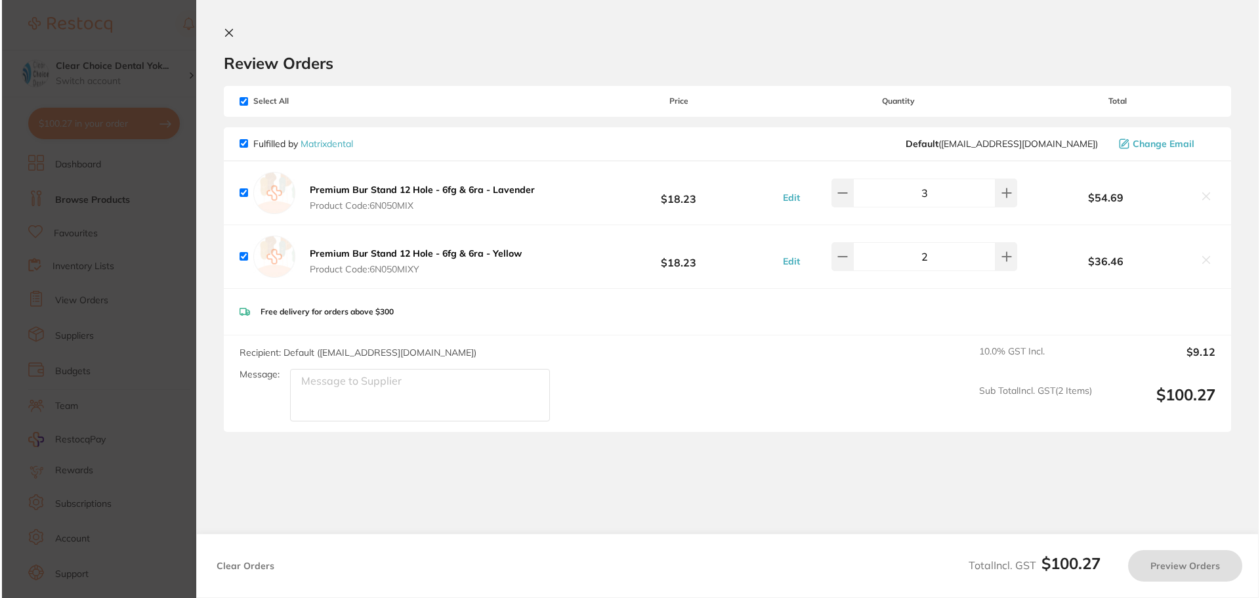
scroll to position [0, 0]
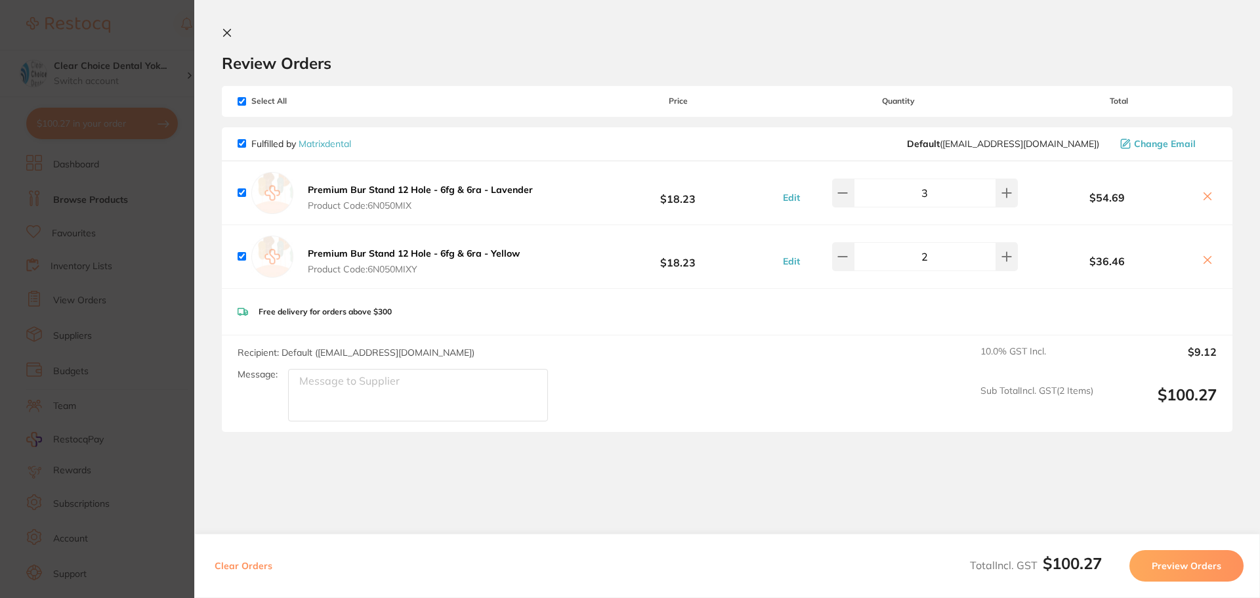
click at [230, 37] on icon at bounding box center [227, 33] width 10 height 10
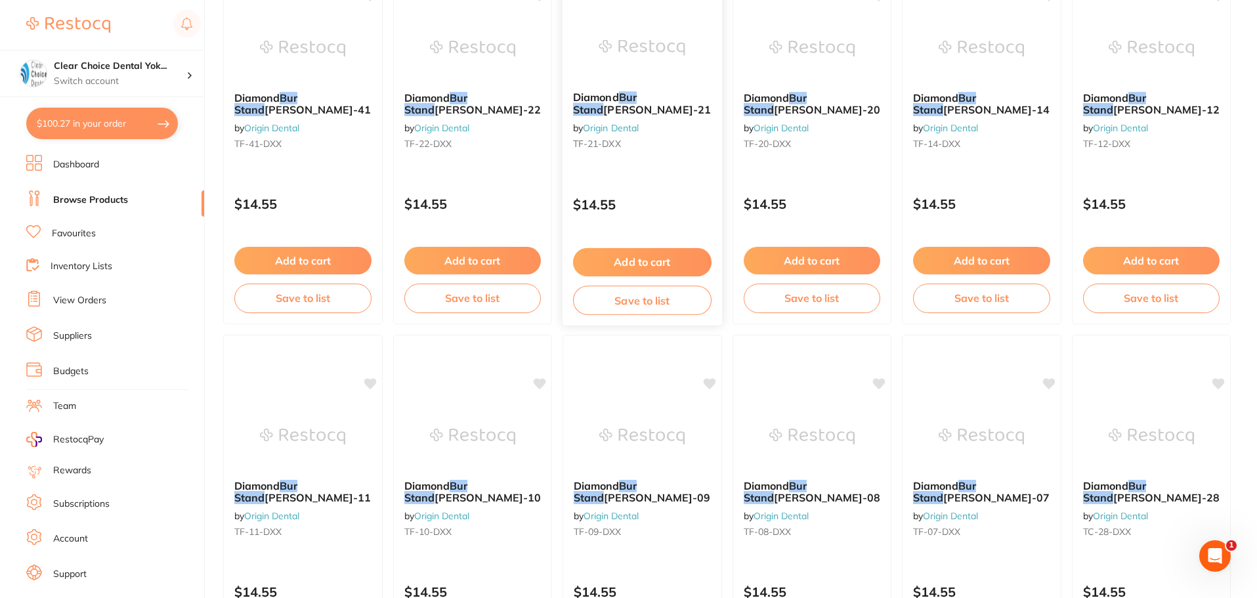
scroll to position [3135, 0]
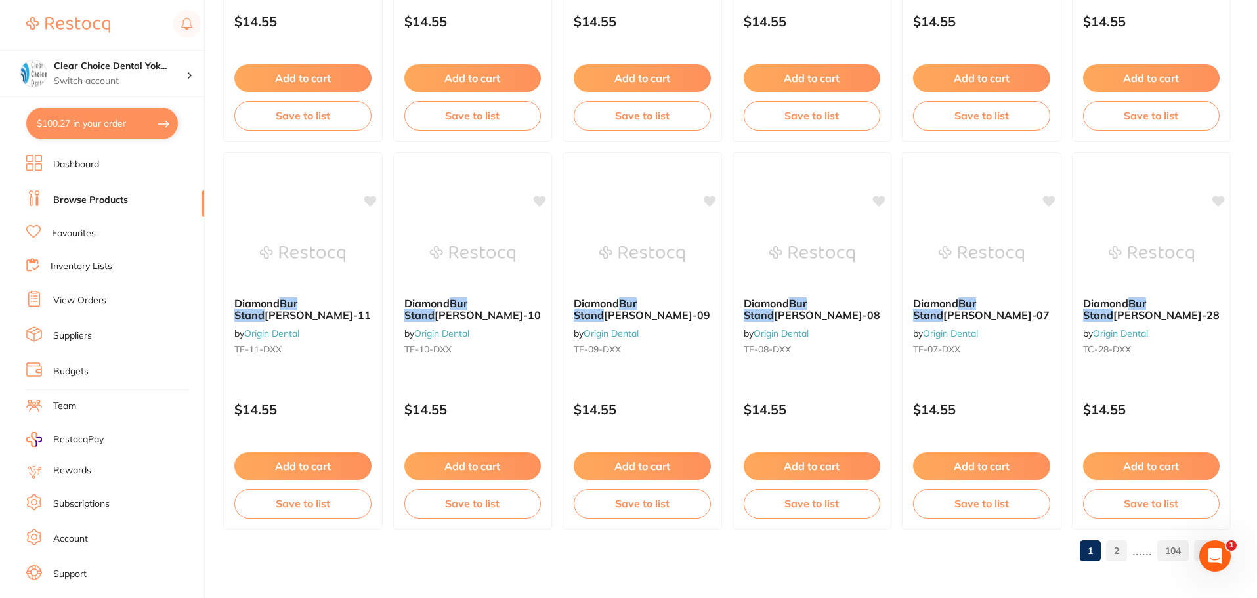
click at [1121, 549] on link "2" at bounding box center [1116, 550] width 21 height 26
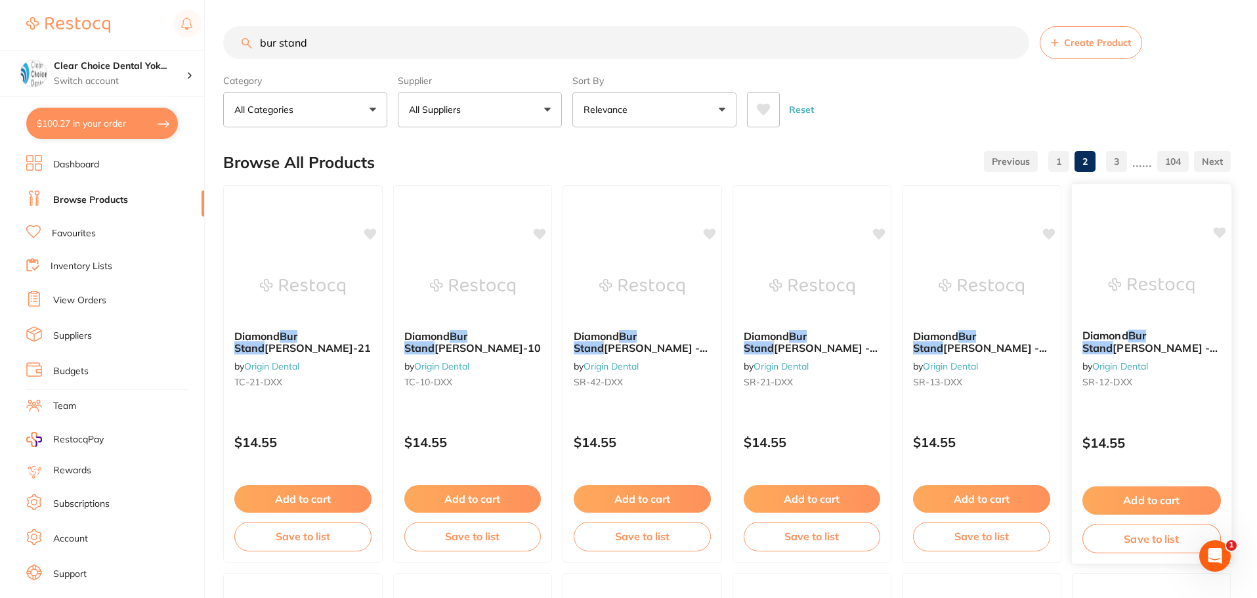
scroll to position [0, 0]
click at [1110, 163] on link "3" at bounding box center [1116, 161] width 21 height 26
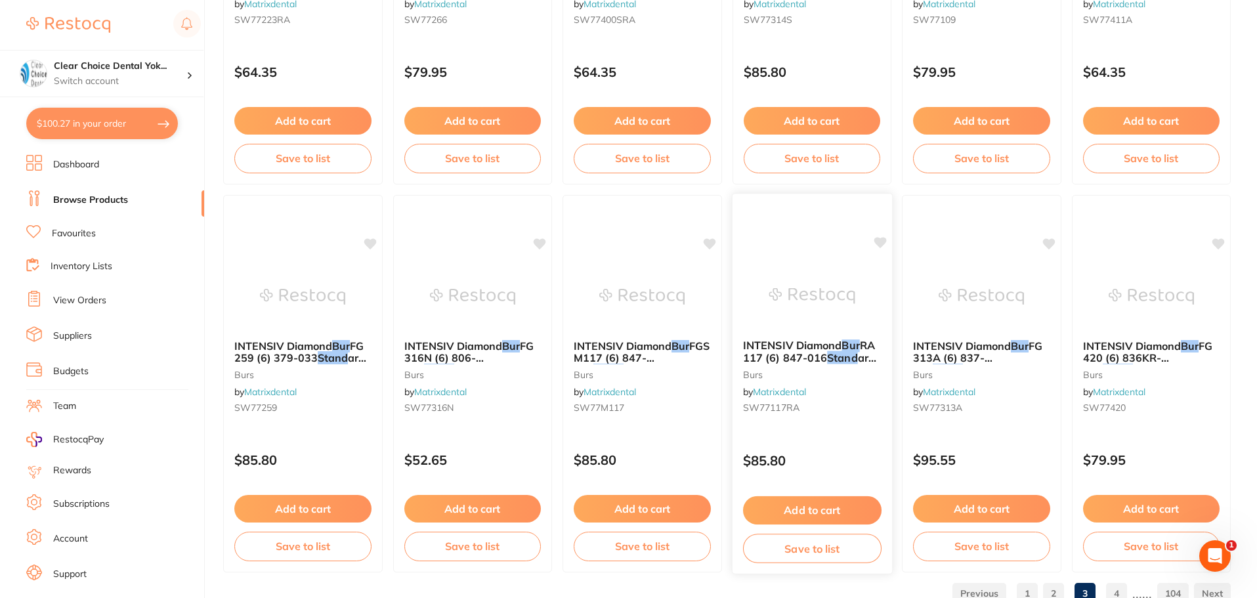
scroll to position [3135, 0]
